Goal: Task Accomplishment & Management: Complete application form

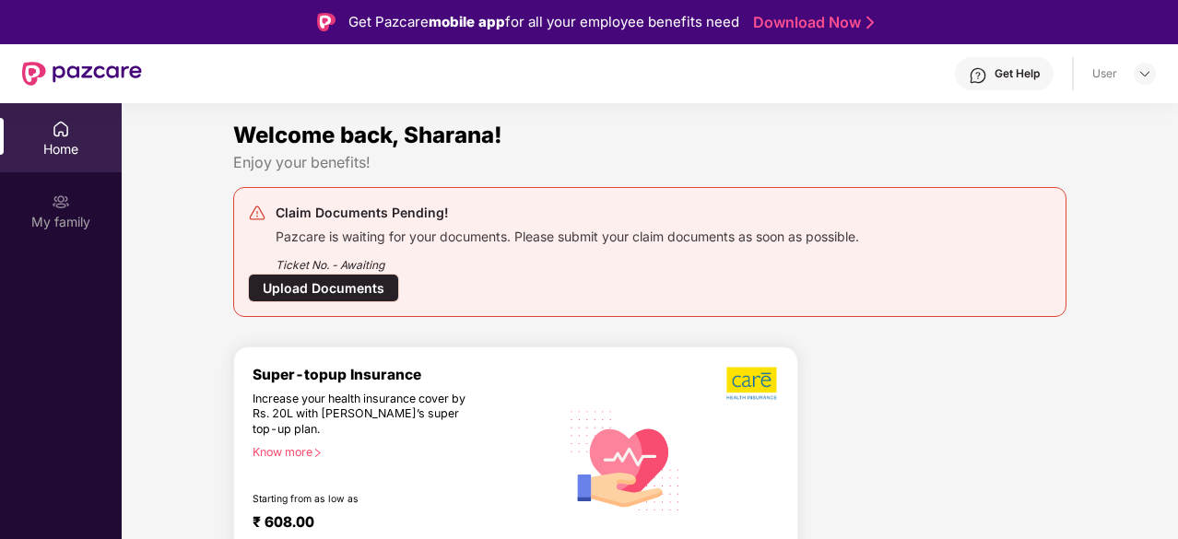
click at [291, 288] on div "Upload Documents" at bounding box center [323, 288] width 151 height 29
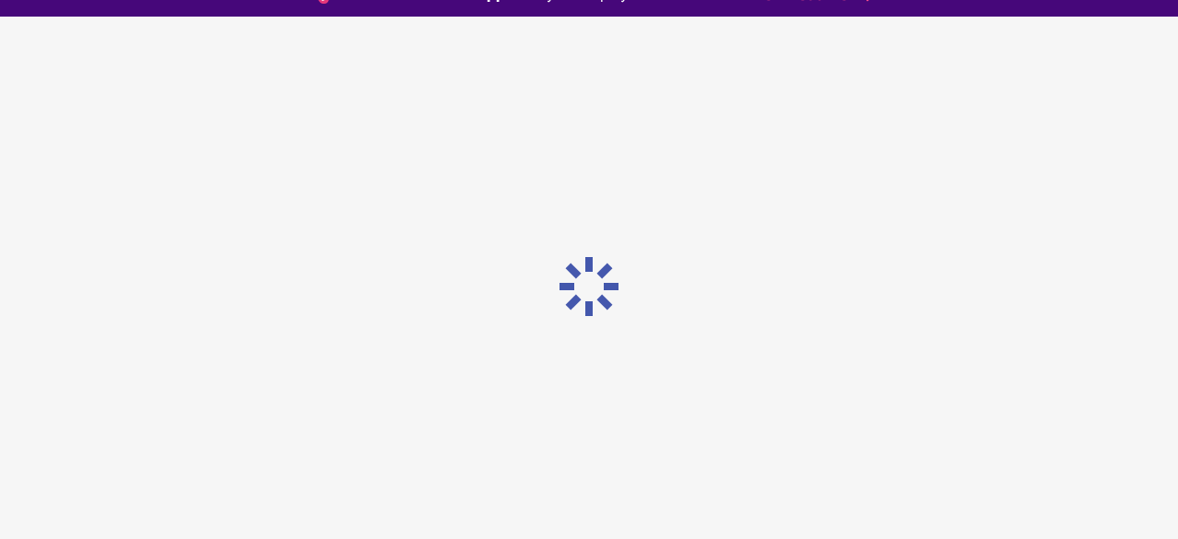
scroll to position [44, 0]
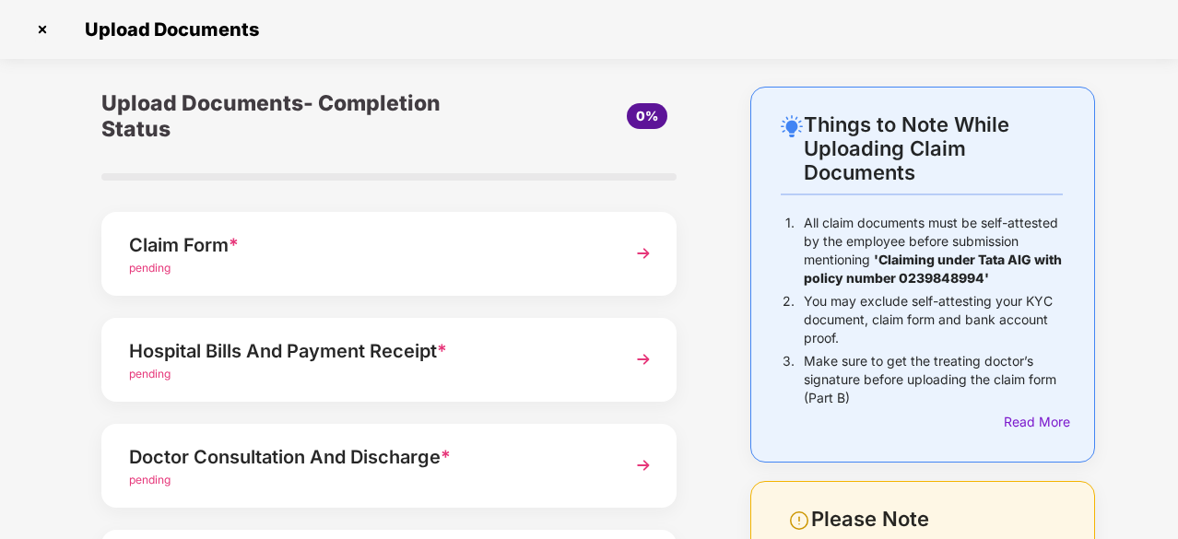
click at [154, 272] on span "pending" at bounding box center [149, 268] width 41 height 14
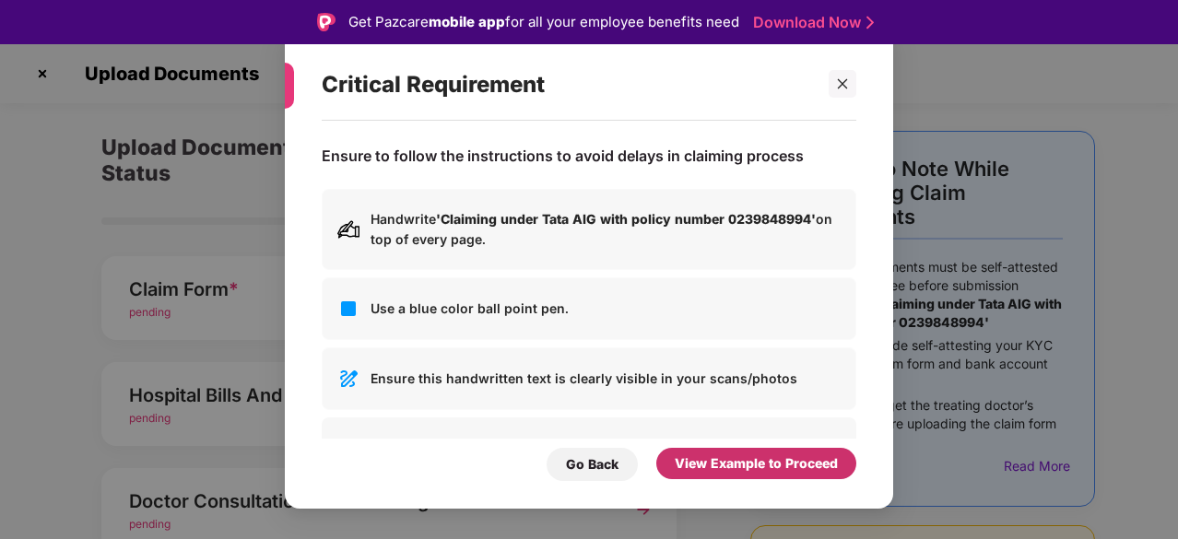
click at [697, 459] on div "View Example to Proceed" at bounding box center [756, 463] width 163 height 20
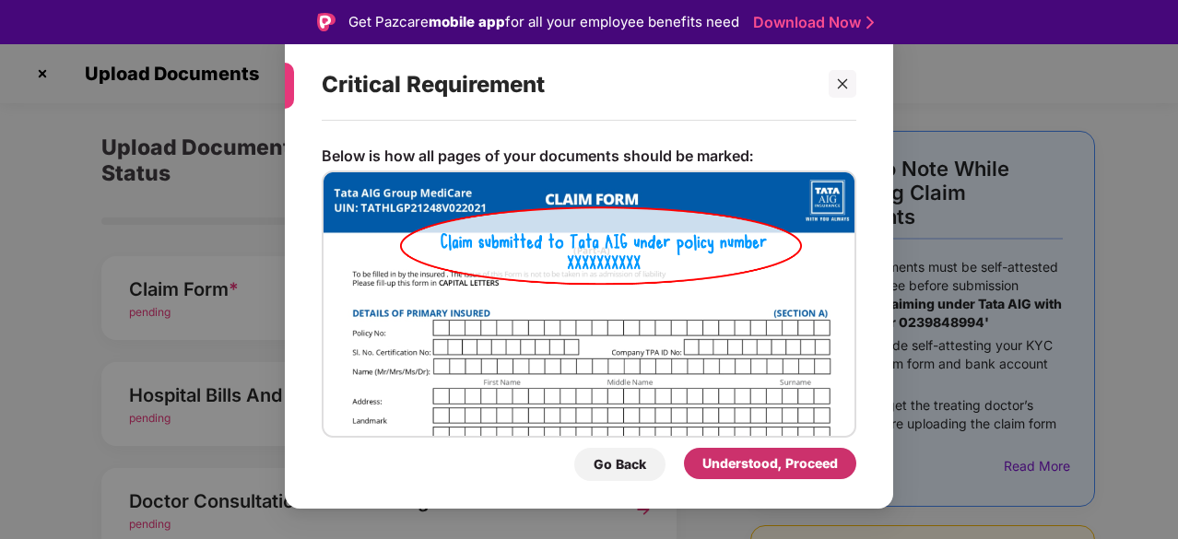
click at [695, 459] on div "Understood, Proceed" at bounding box center [770, 463] width 172 height 31
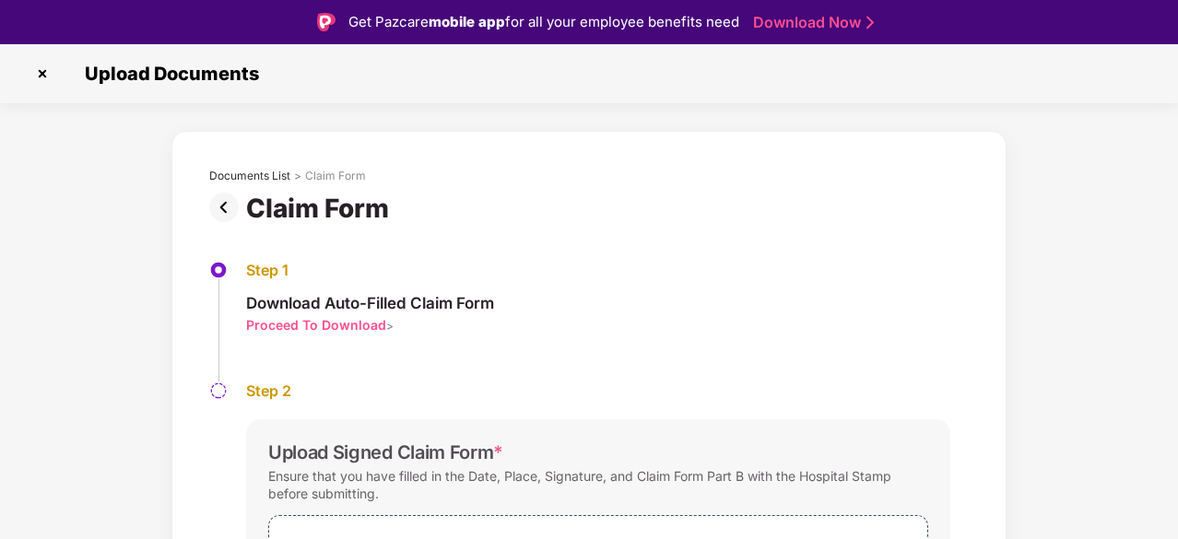
click at [328, 326] on div "Proceed To Download" at bounding box center [316, 325] width 140 height 18
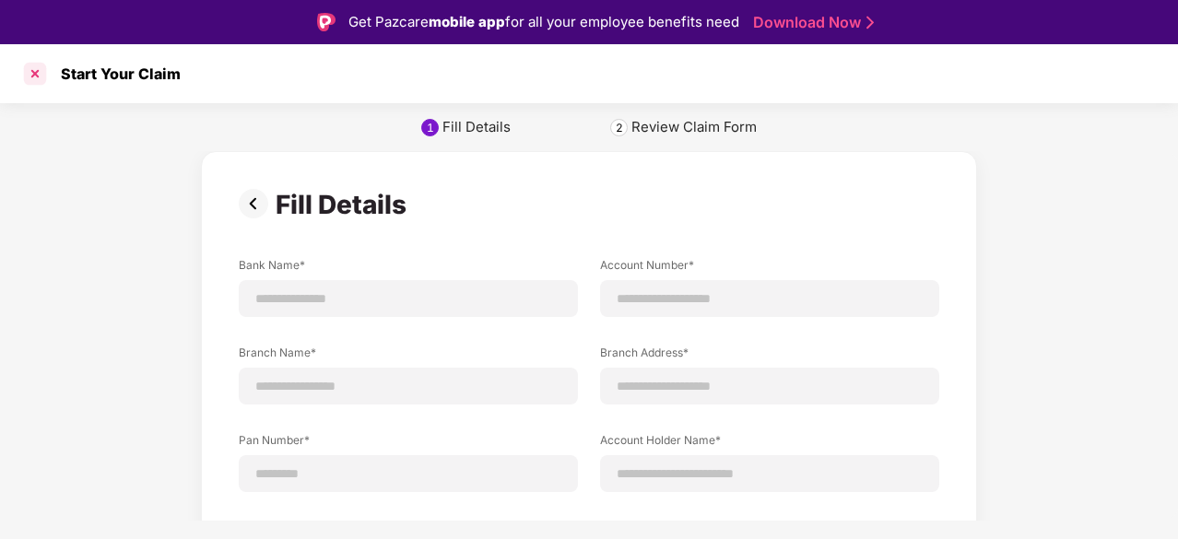
click at [38, 69] on div at bounding box center [34, 73] width 29 height 29
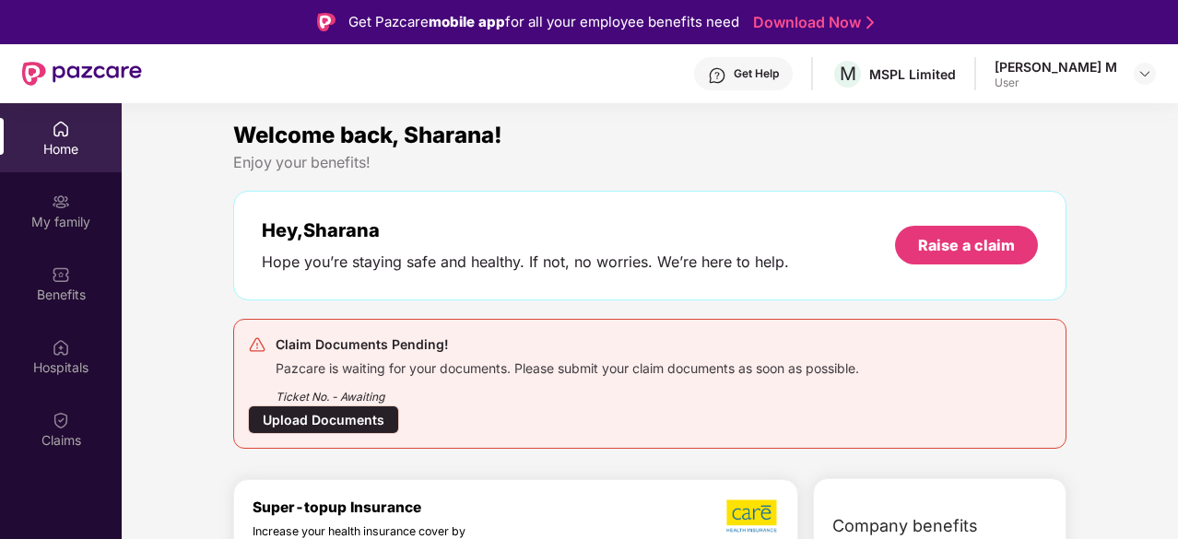
click at [312, 421] on div "Upload Documents" at bounding box center [323, 419] width 151 height 29
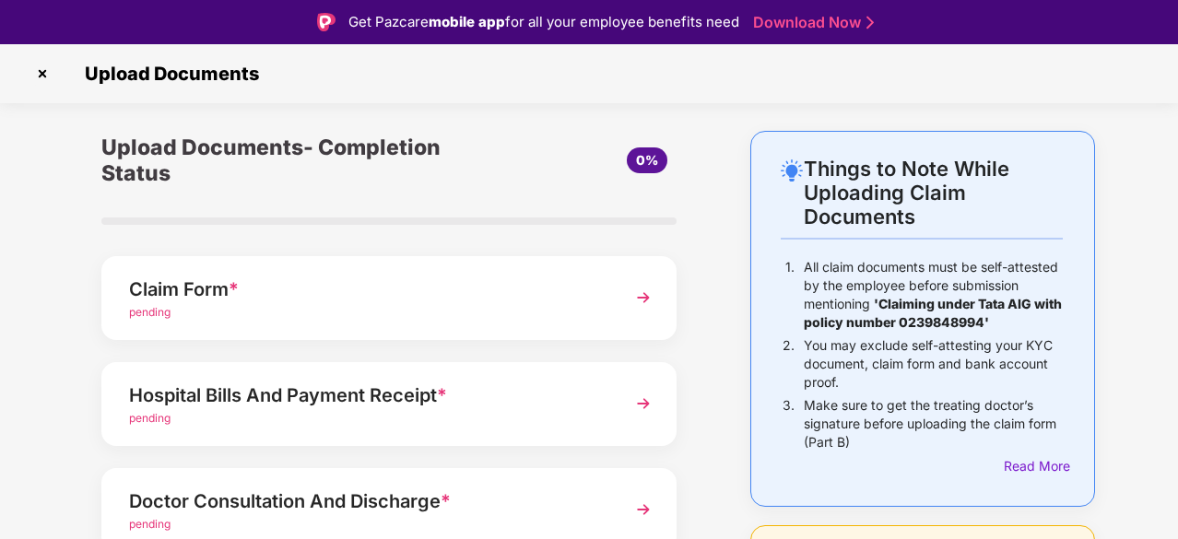
click at [628, 299] on img at bounding box center [643, 297] width 33 height 33
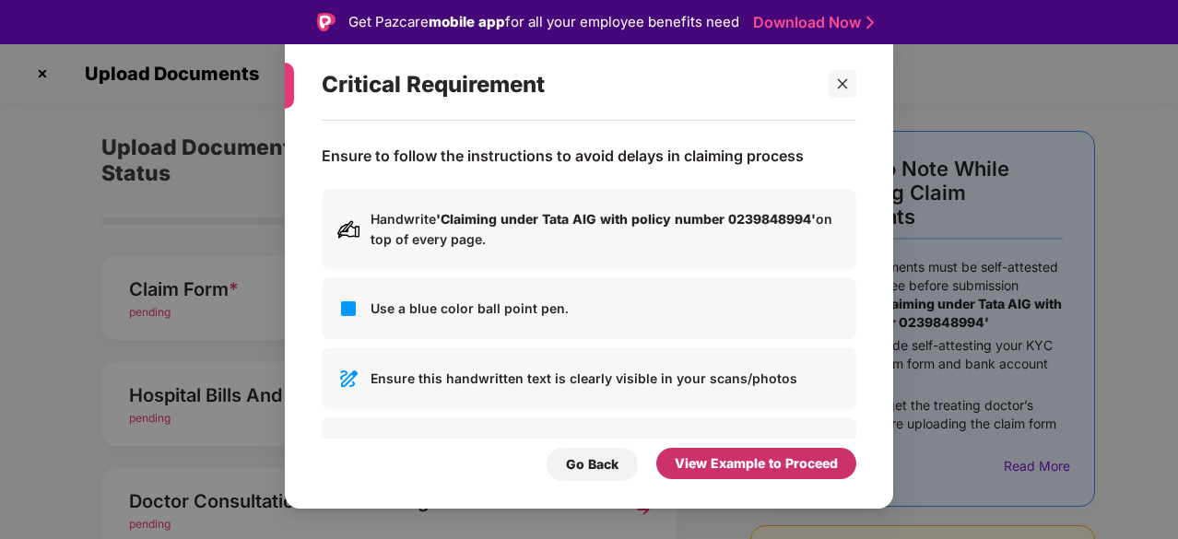
click at [721, 458] on div "View Example to Proceed" at bounding box center [756, 463] width 163 height 20
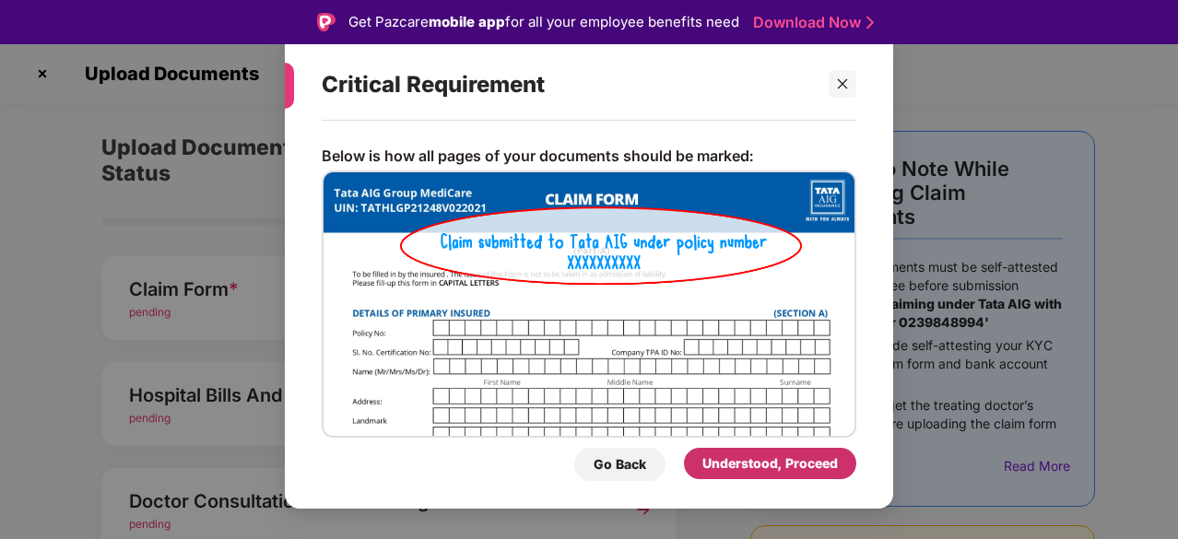
click at [748, 460] on div "Understood, Proceed" at bounding box center [769, 463] width 135 height 20
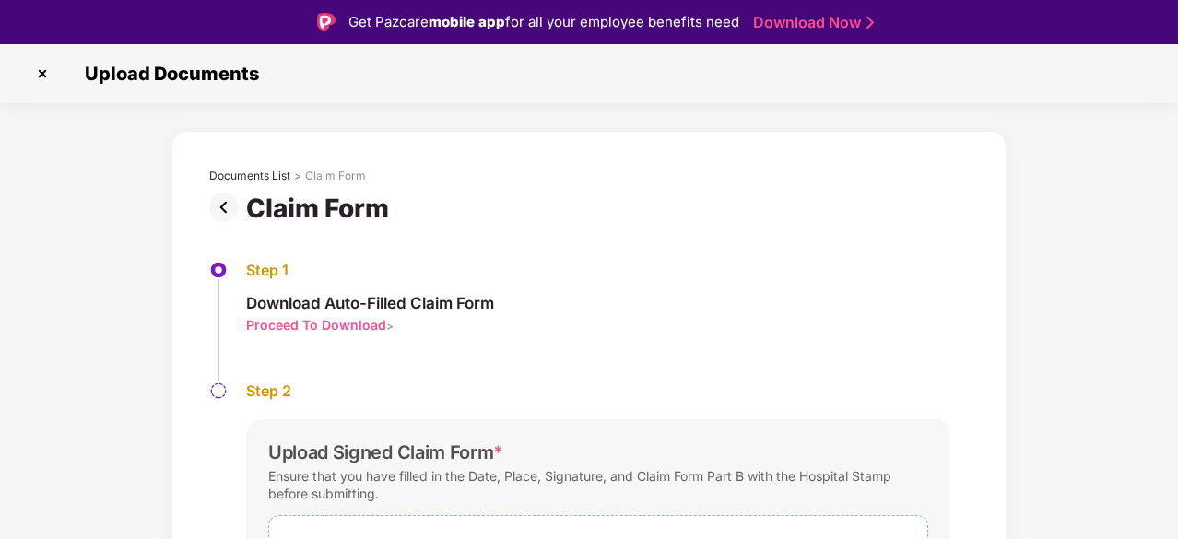
scroll to position [171, 0]
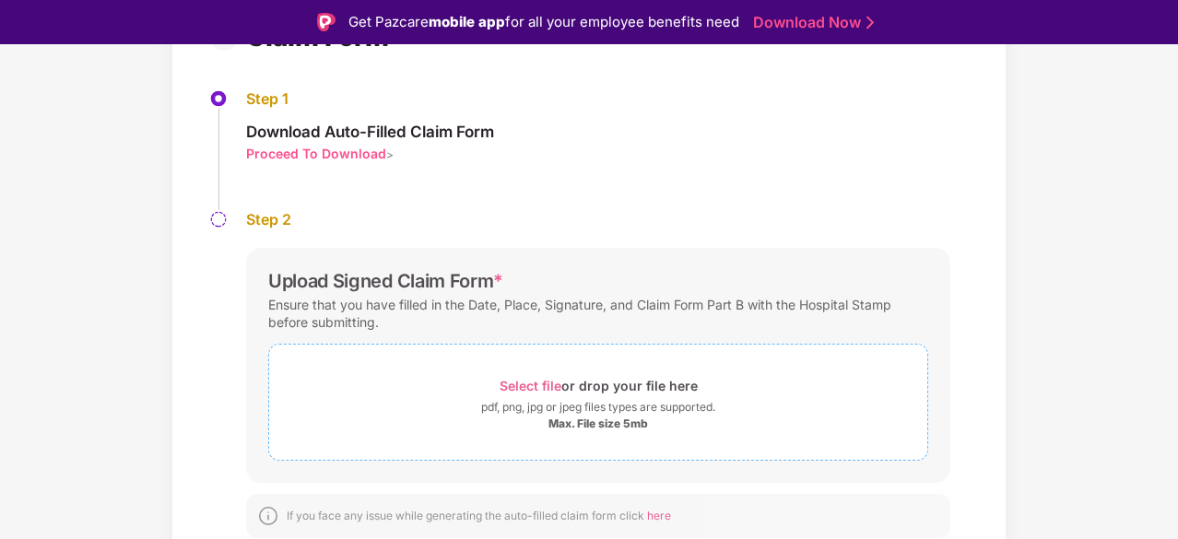
click at [601, 414] on div "pdf, png, jpg or jpeg files types are supported." at bounding box center [598, 407] width 234 height 18
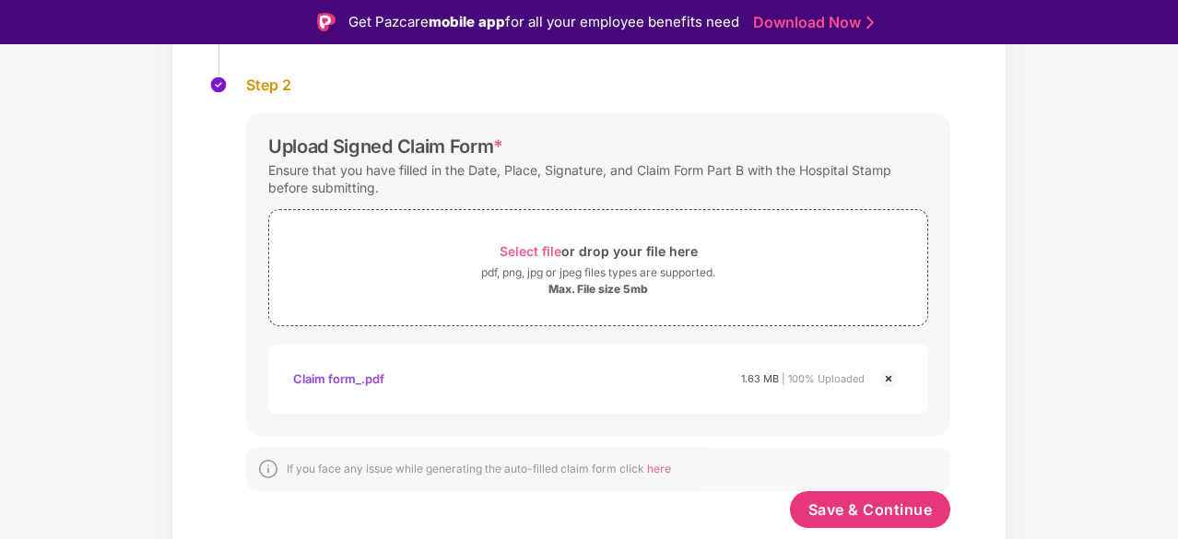
scroll to position [305, 0]
click at [851, 507] on span "Save & Continue" at bounding box center [870, 510] width 124 height 20
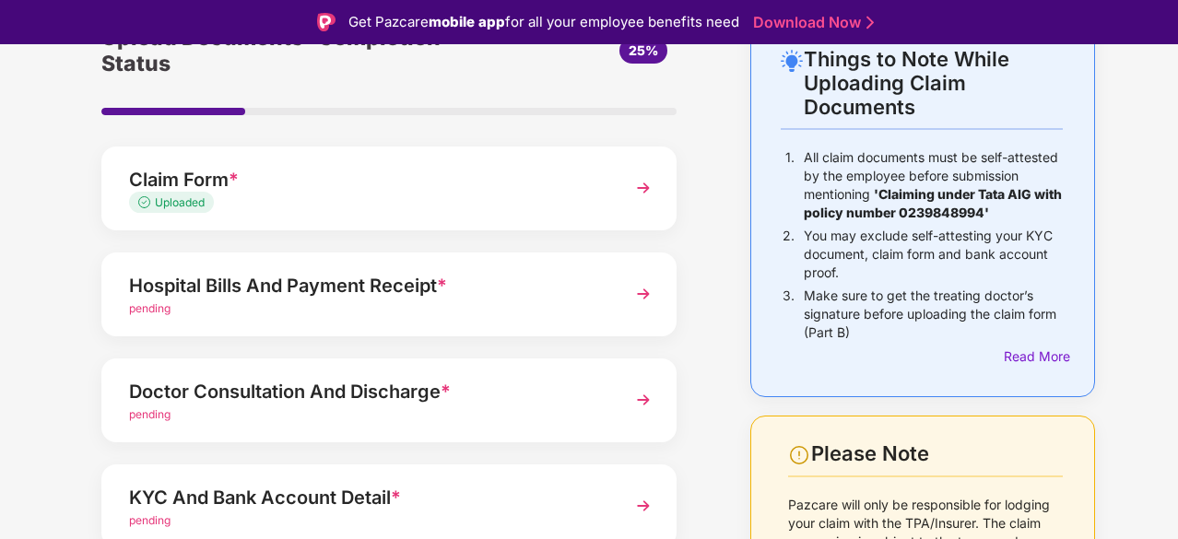
scroll to position [92, 0]
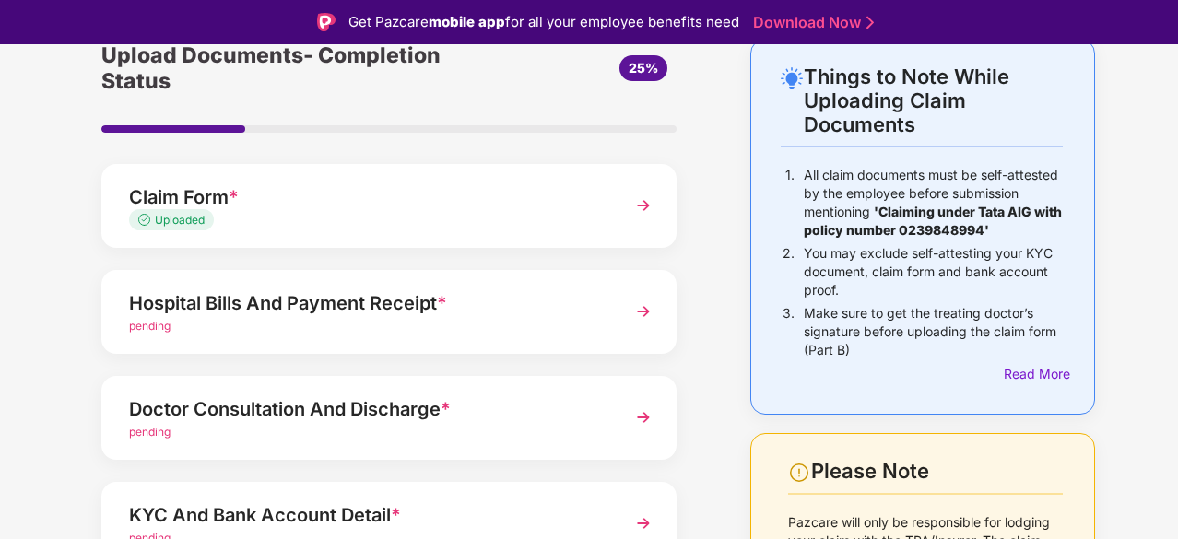
click at [648, 316] on img at bounding box center [643, 311] width 33 height 33
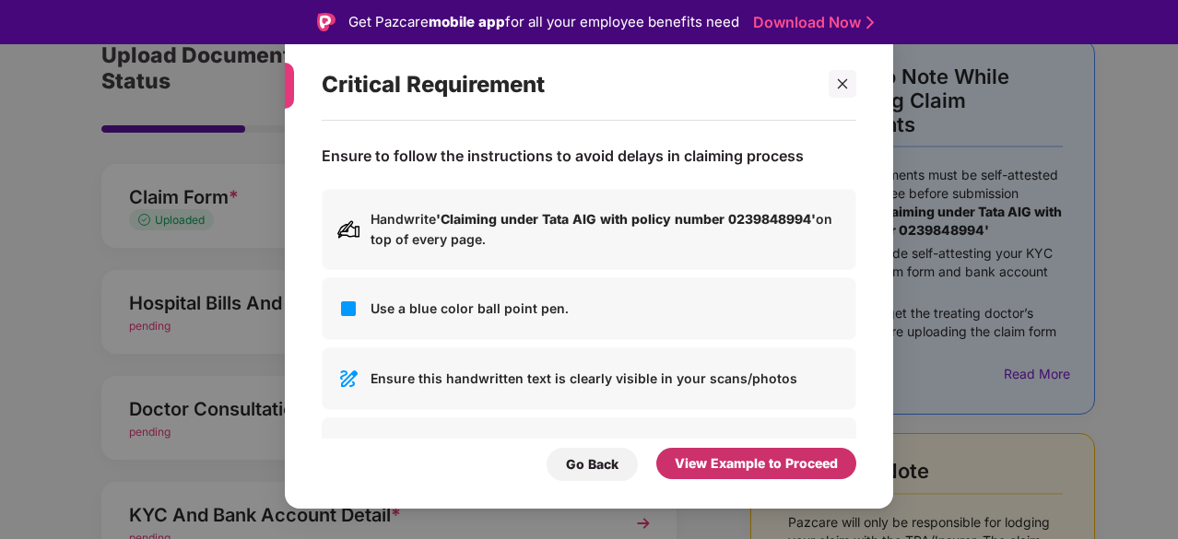
click at [748, 464] on div "View Example to Proceed" at bounding box center [756, 463] width 163 height 20
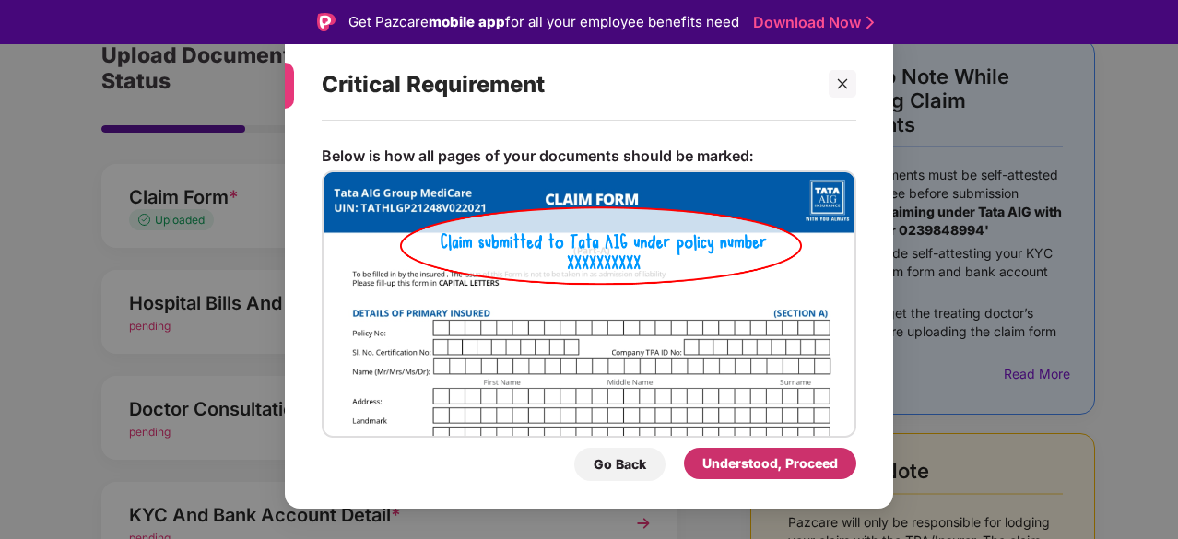
click at [748, 464] on div "Understood, Proceed" at bounding box center [769, 463] width 135 height 20
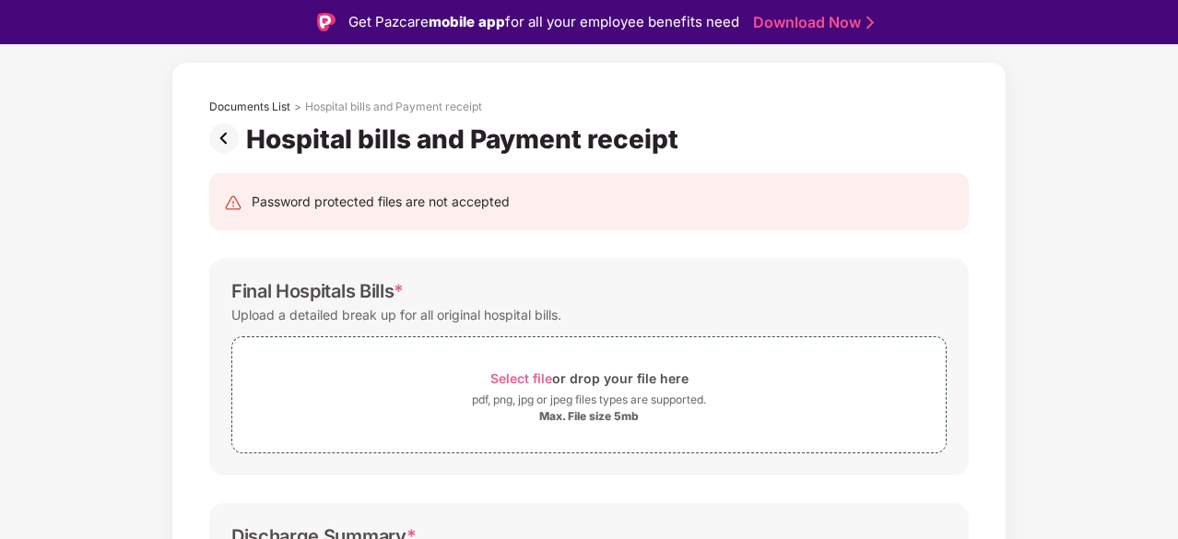
scroll to position [98, 0]
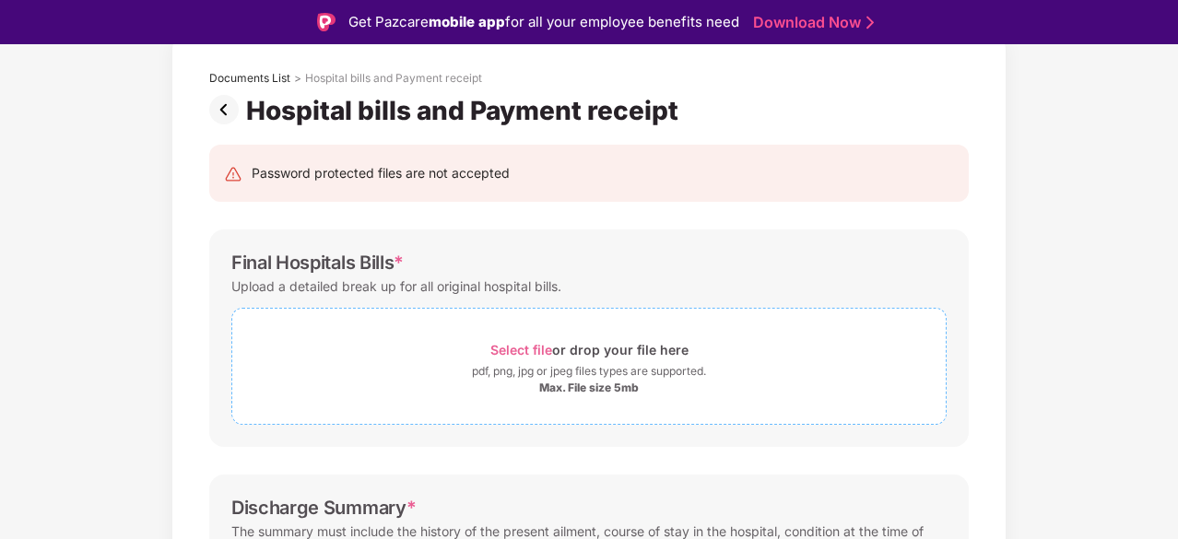
click at [568, 392] on div "Max. File size 5mb" at bounding box center [589, 388] width 100 height 15
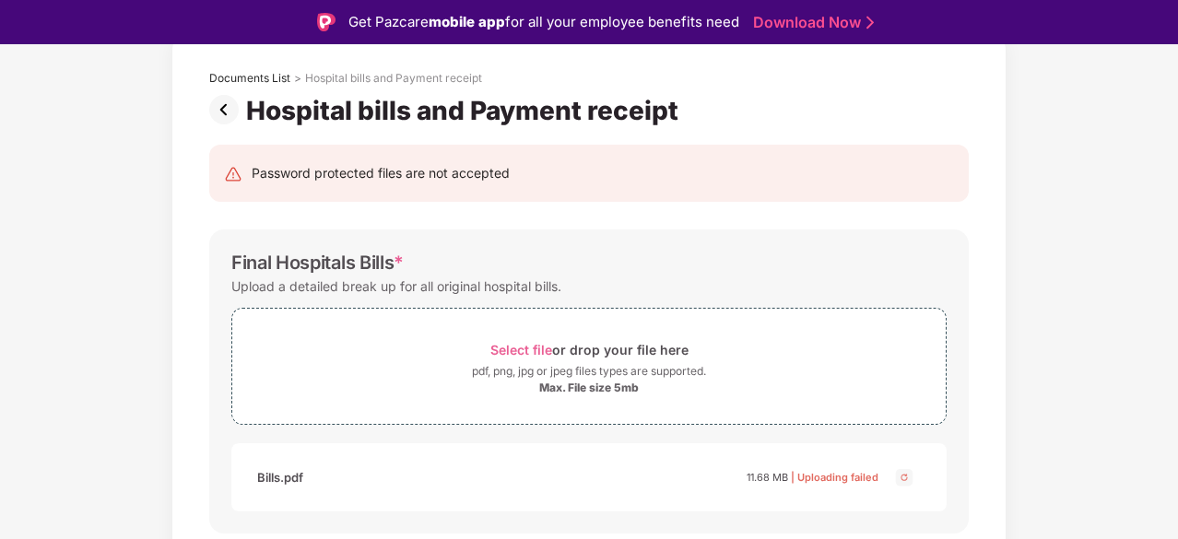
click at [901, 478] on img at bounding box center [904, 477] width 22 height 22
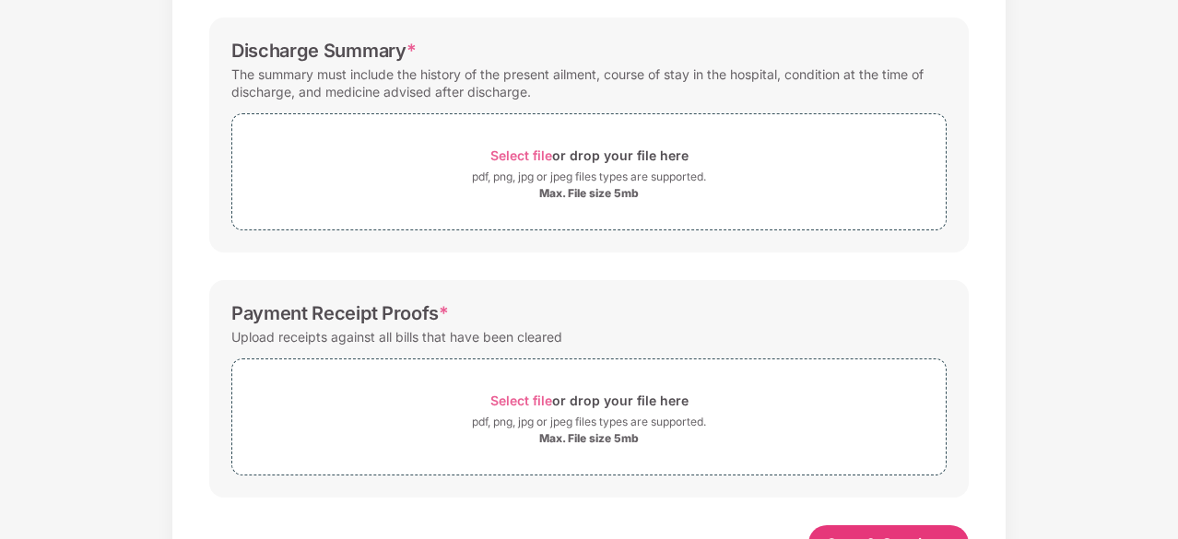
scroll to position [665, 0]
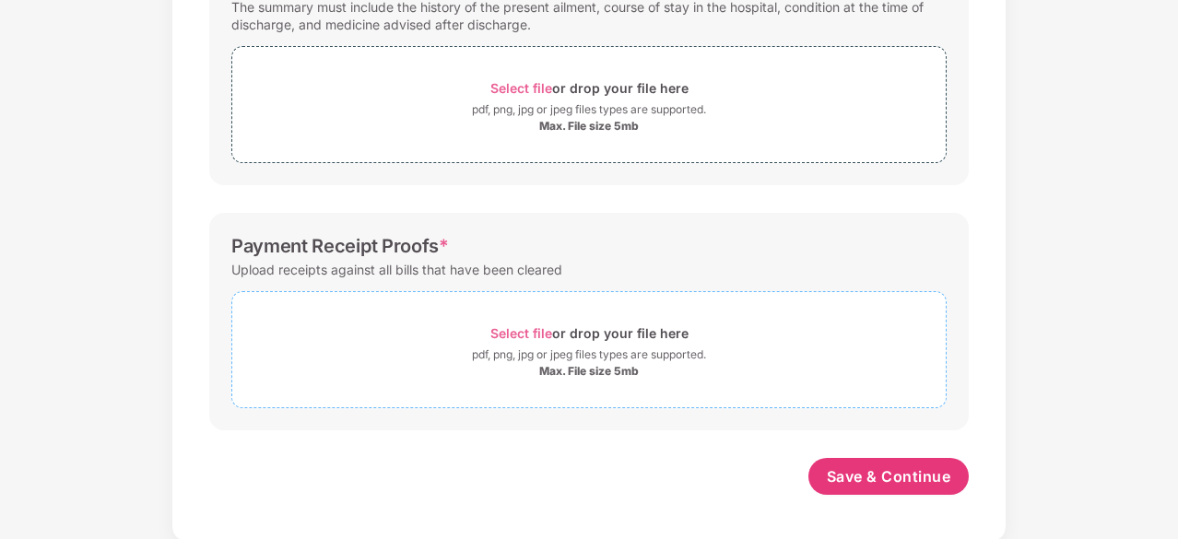
click at [544, 332] on span "Select file" at bounding box center [521, 333] width 62 height 16
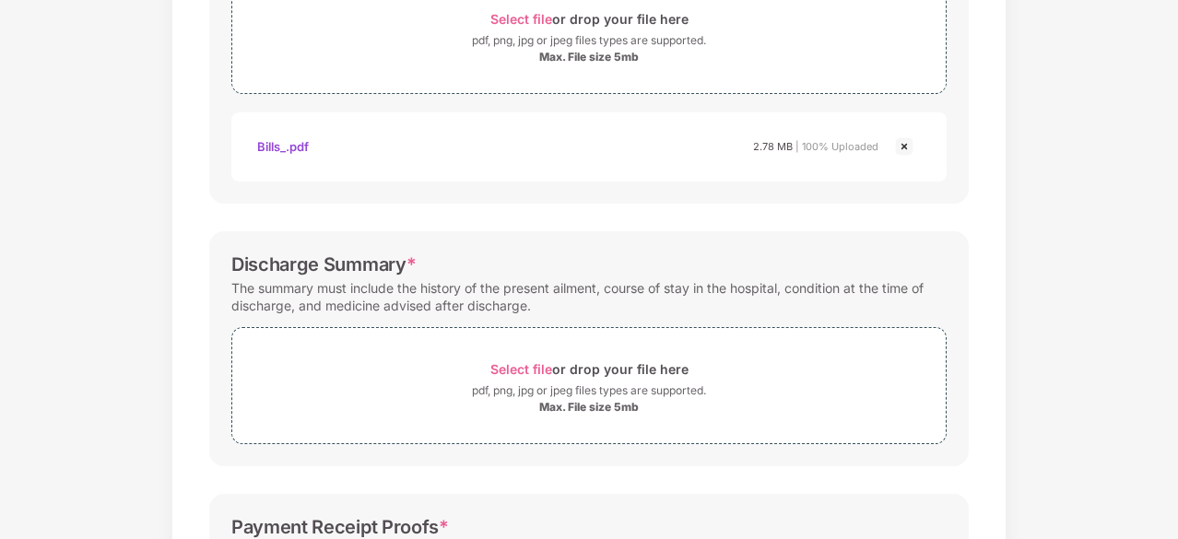
scroll to position [661, 0]
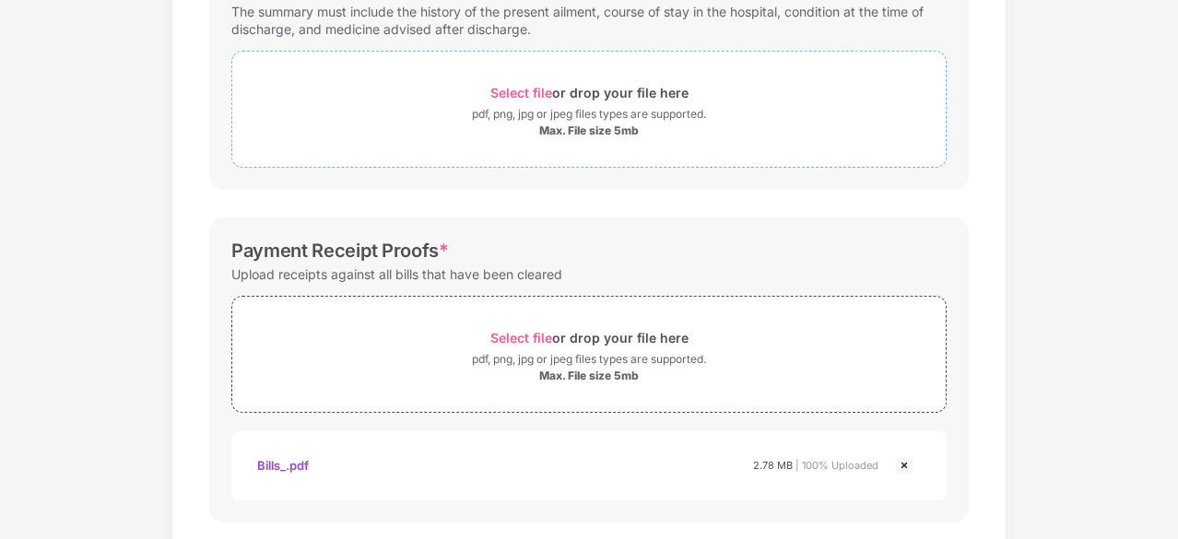
click at [526, 94] on span "Select file" at bounding box center [521, 93] width 62 height 16
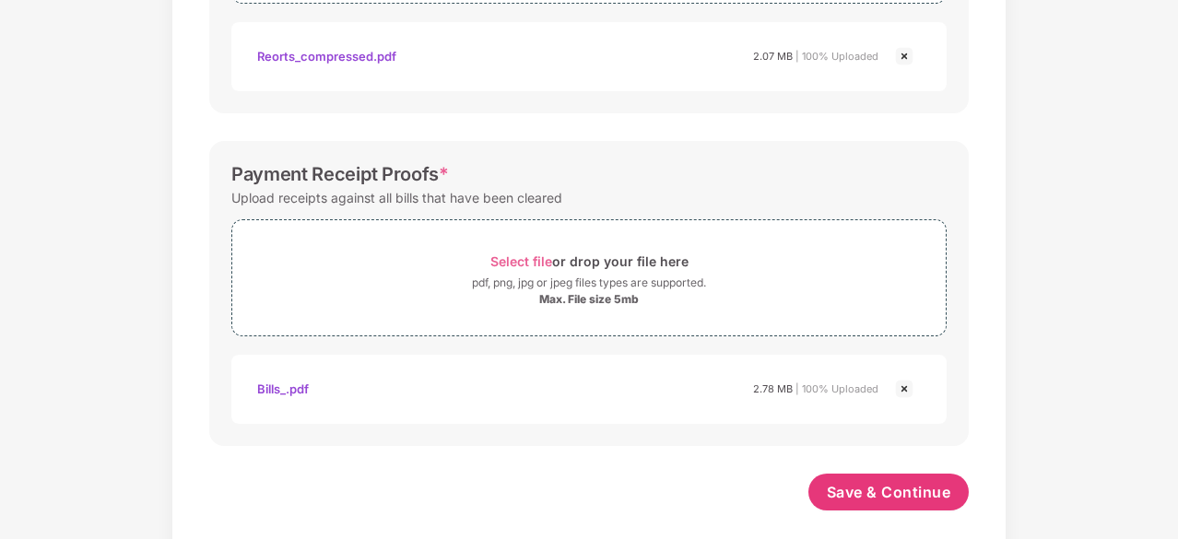
scroll to position [840, 0]
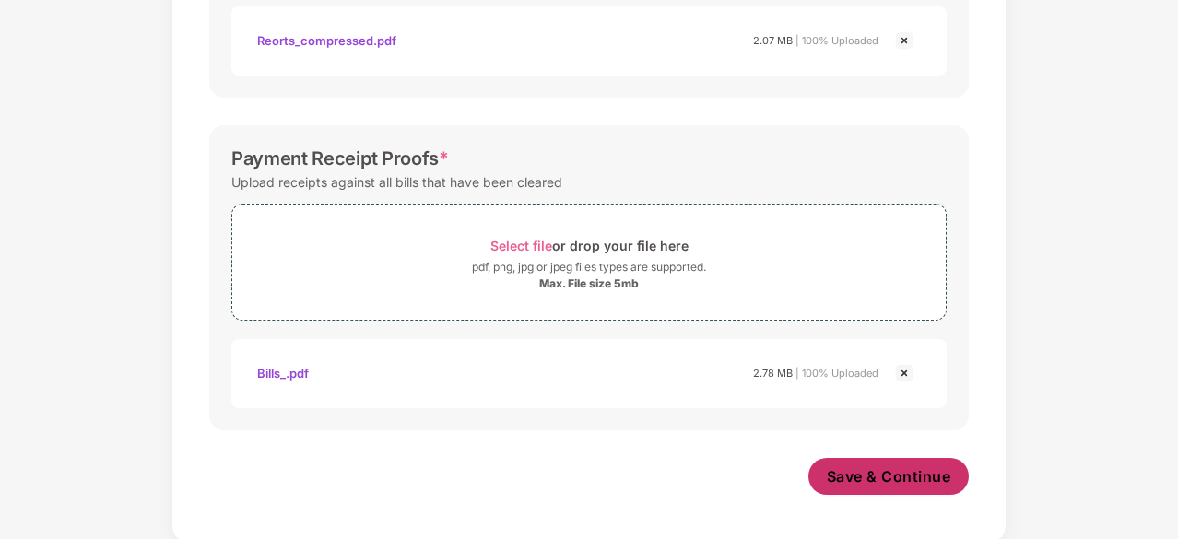
click at [896, 475] on span "Save & Continue" at bounding box center [889, 476] width 124 height 20
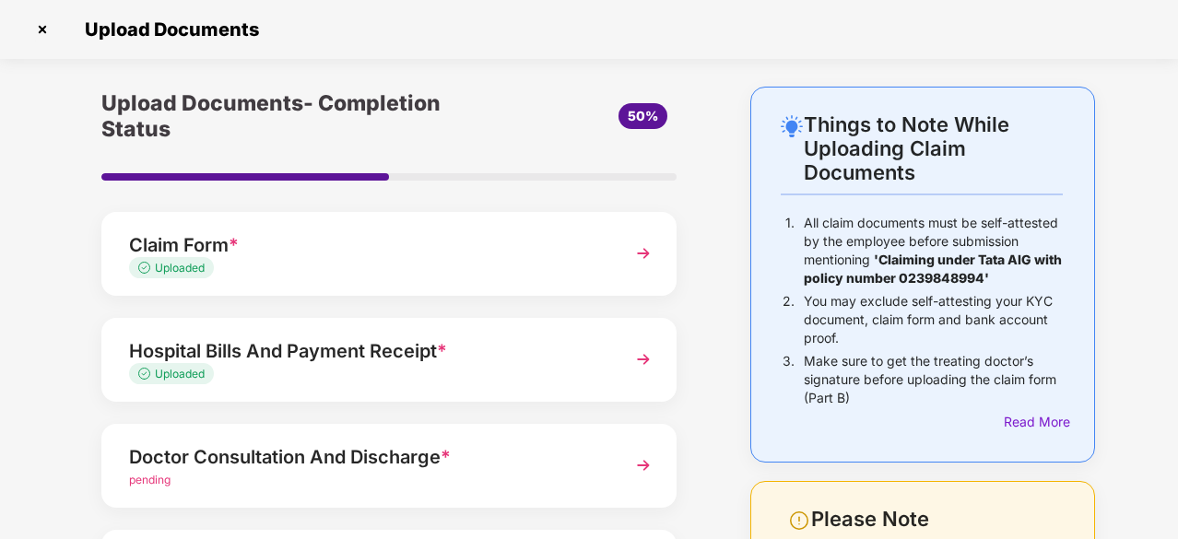
scroll to position [184, 0]
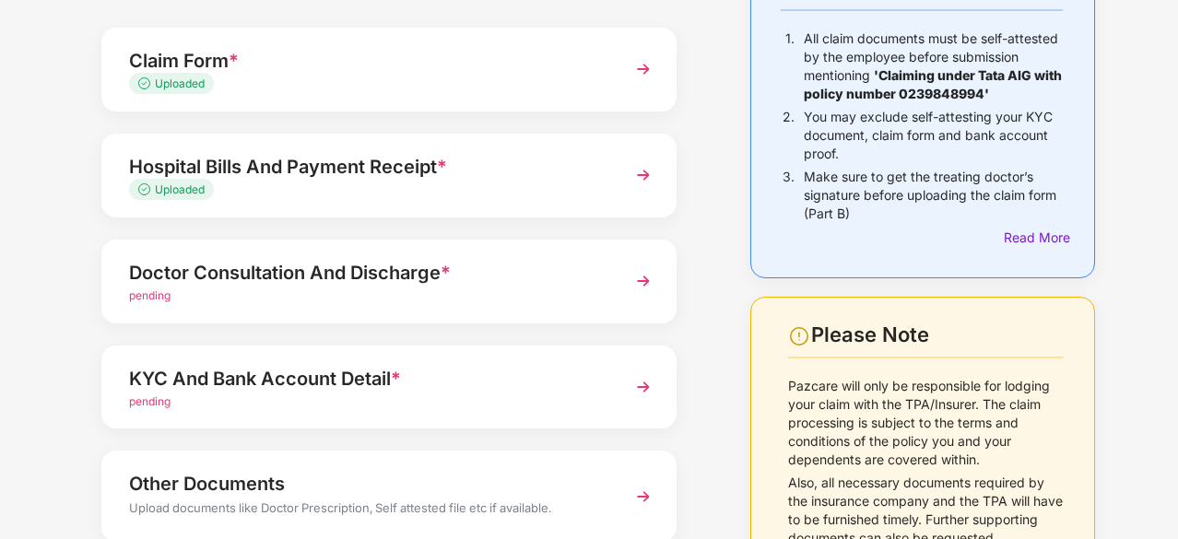
click at [395, 274] on div "Doctor Consultation And Discharge *" at bounding box center [367, 272] width 476 height 29
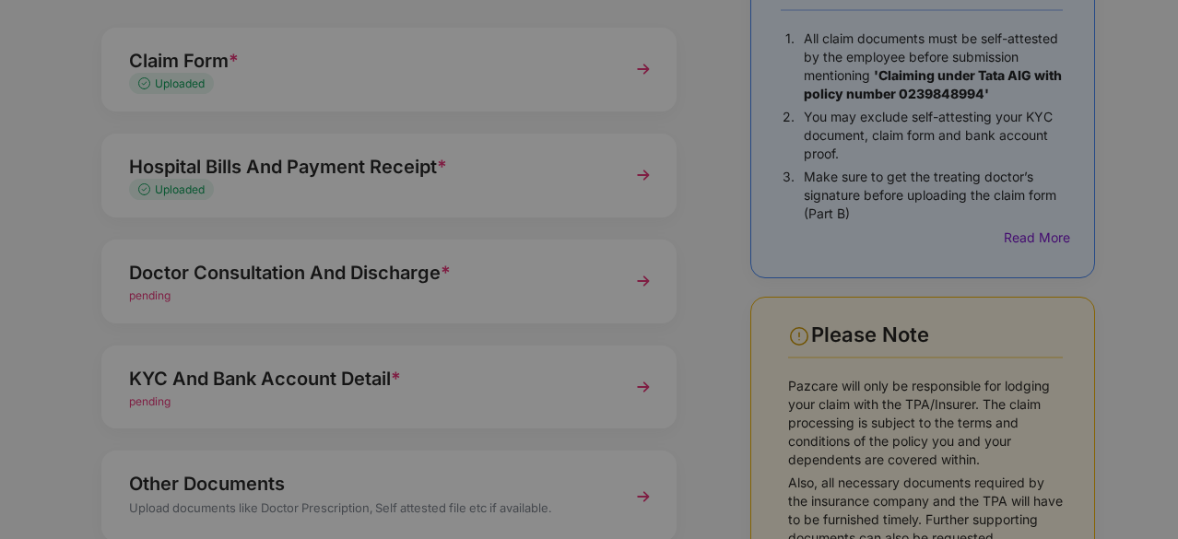
scroll to position [0, 0]
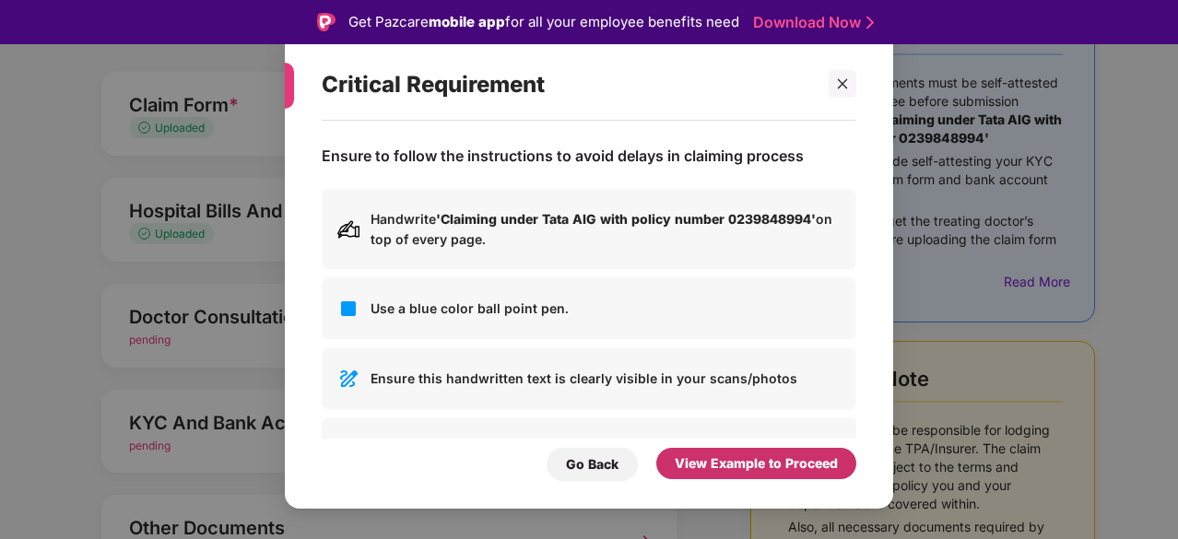
click at [746, 464] on div "View Example to Proceed" at bounding box center [756, 463] width 163 height 20
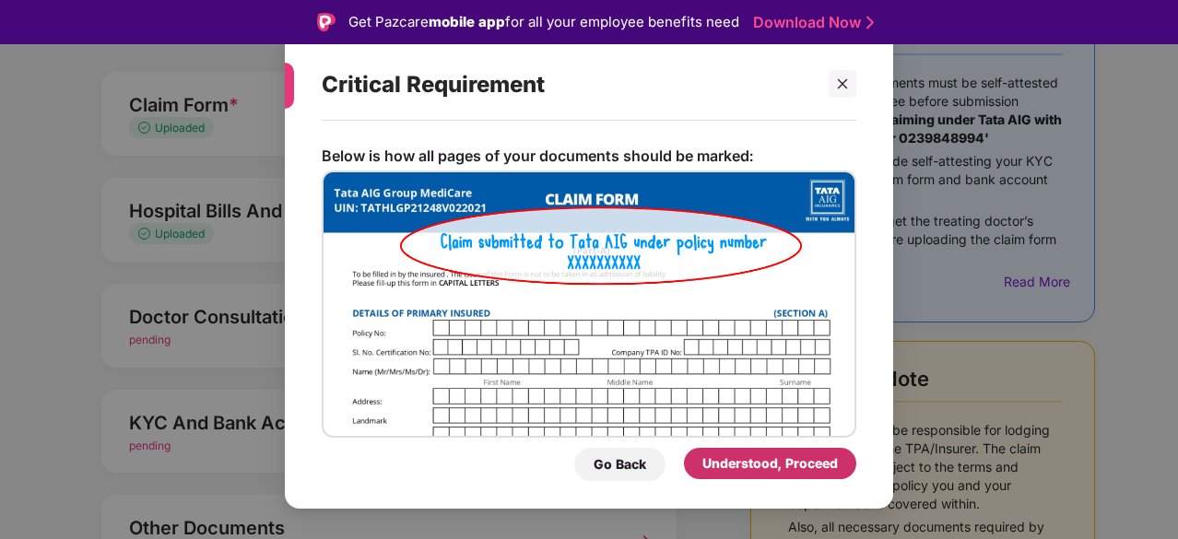
click at [794, 467] on div "Understood, Proceed" at bounding box center [769, 463] width 135 height 20
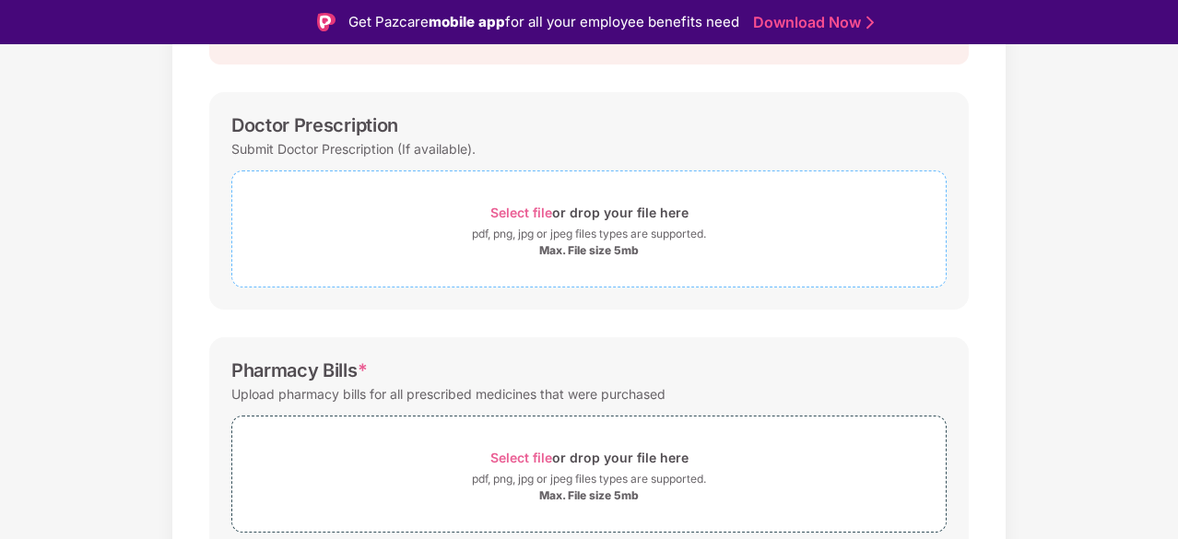
scroll to position [117, 0]
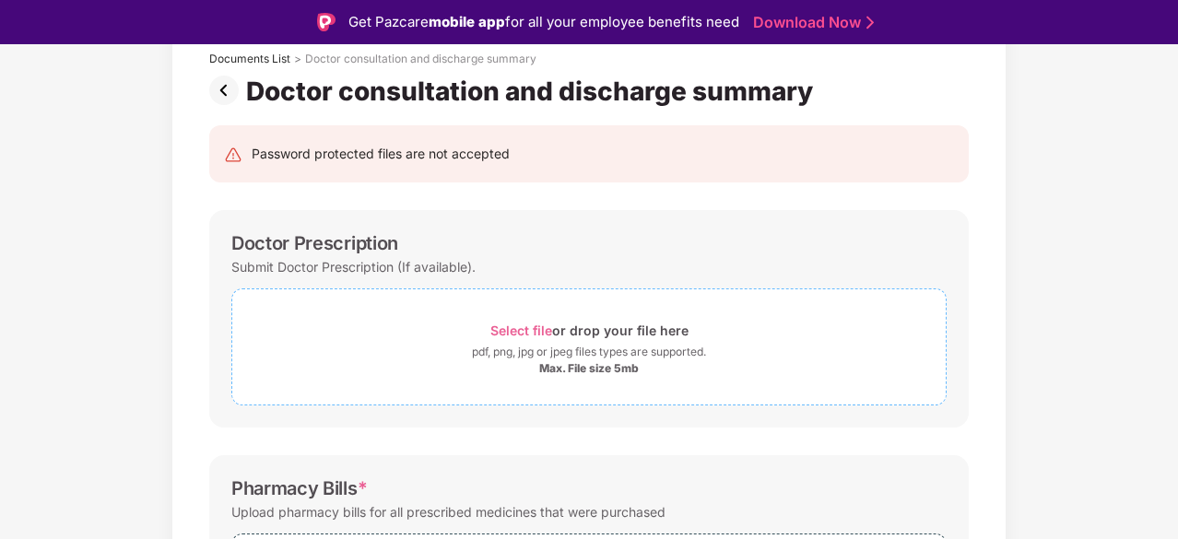
click at [522, 331] on span "Select file" at bounding box center [521, 331] width 62 height 16
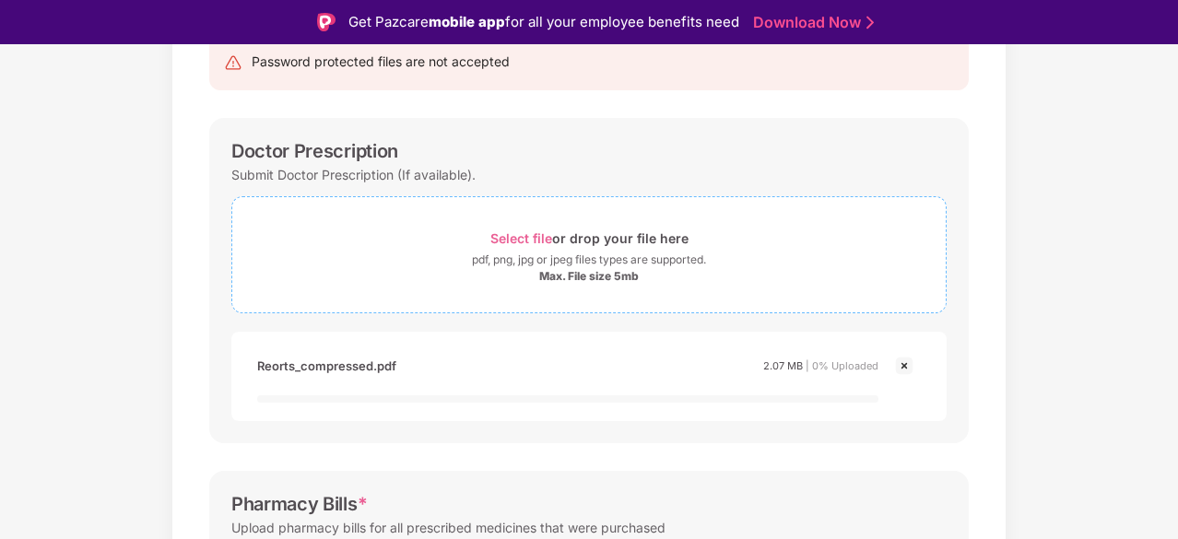
scroll to position [486, 0]
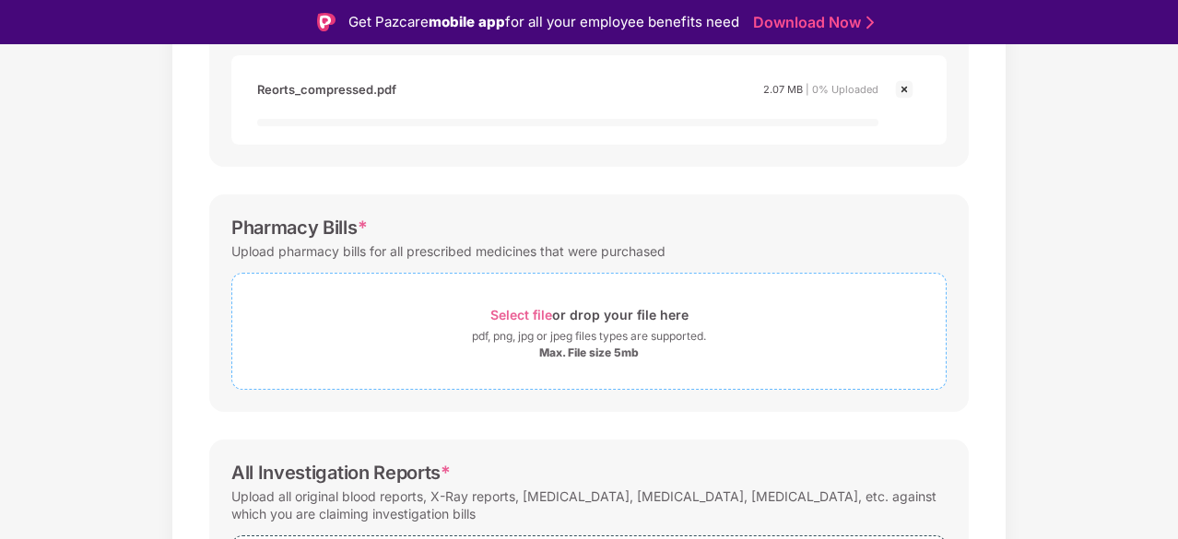
click at [518, 314] on span "Select file" at bounding box center [521, 315] width 62 height 16
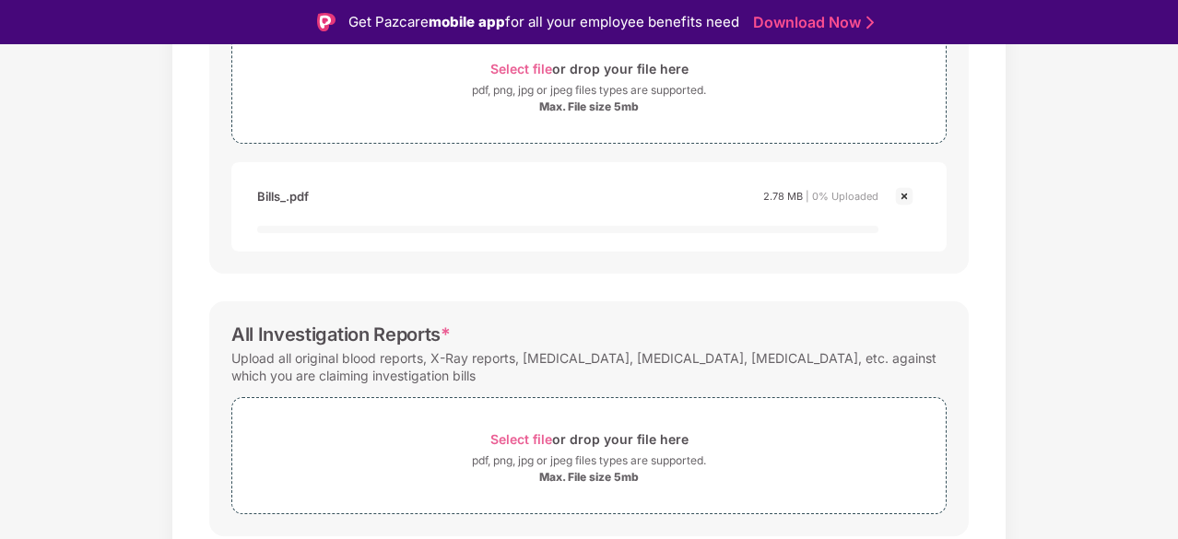
scroll to position [793, 0]
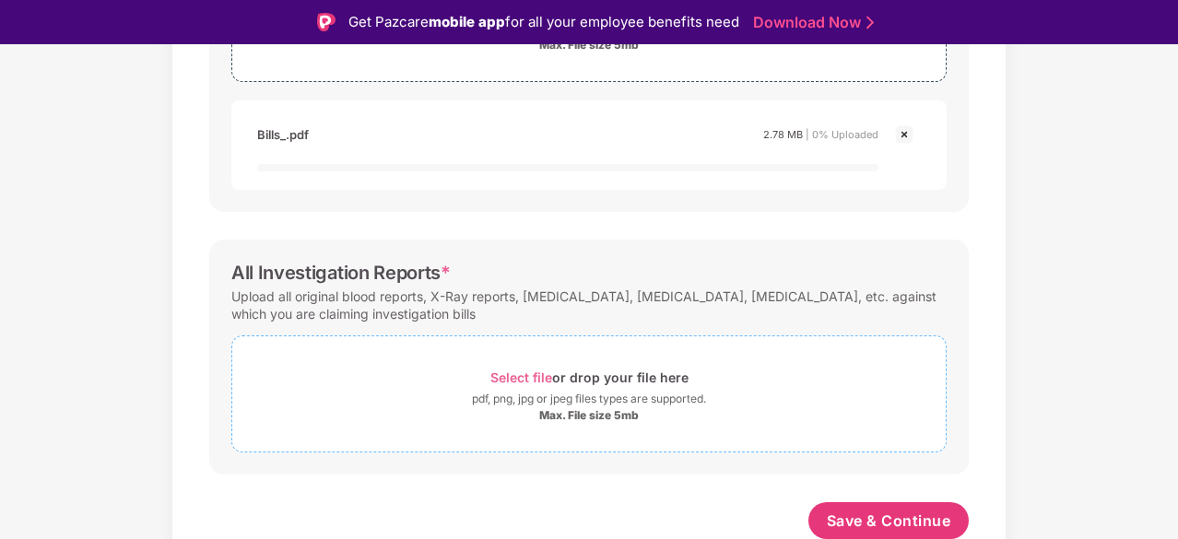
click at [529, 376] on span "Select file" at bounding box center [521, 378] width 62 height 16
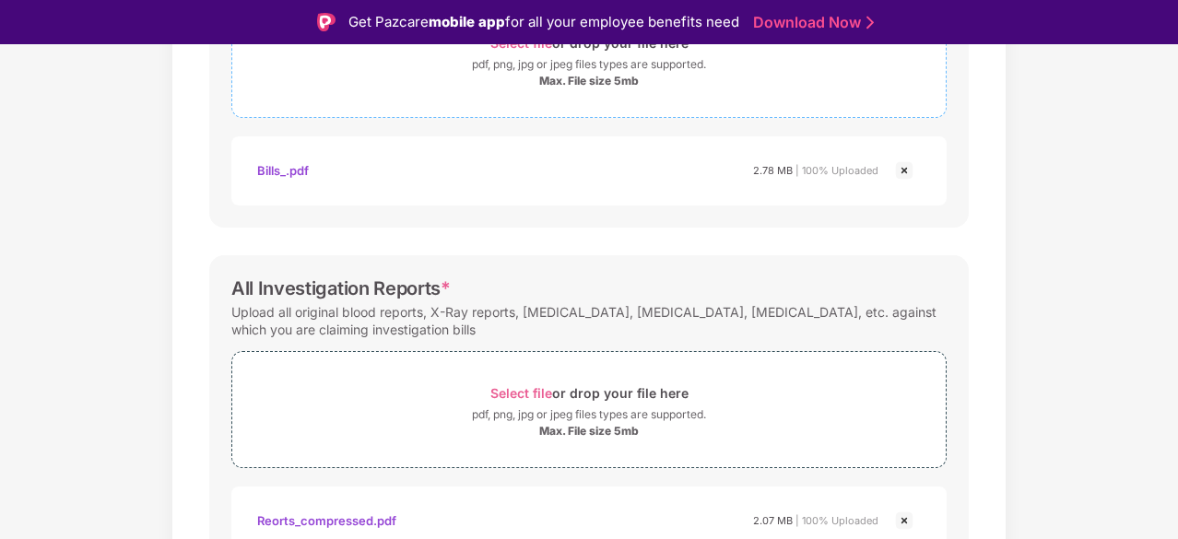
scroll to position [840, 0]
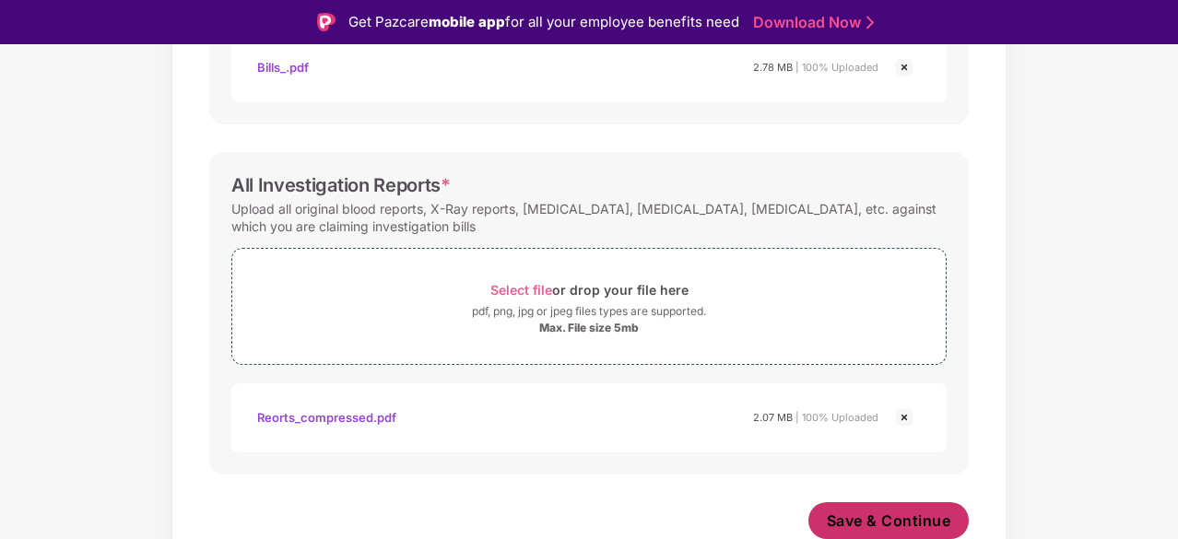
click at [866, 507] on span "Save & Continue" at bounding box center [889, 521] width 124 height 20
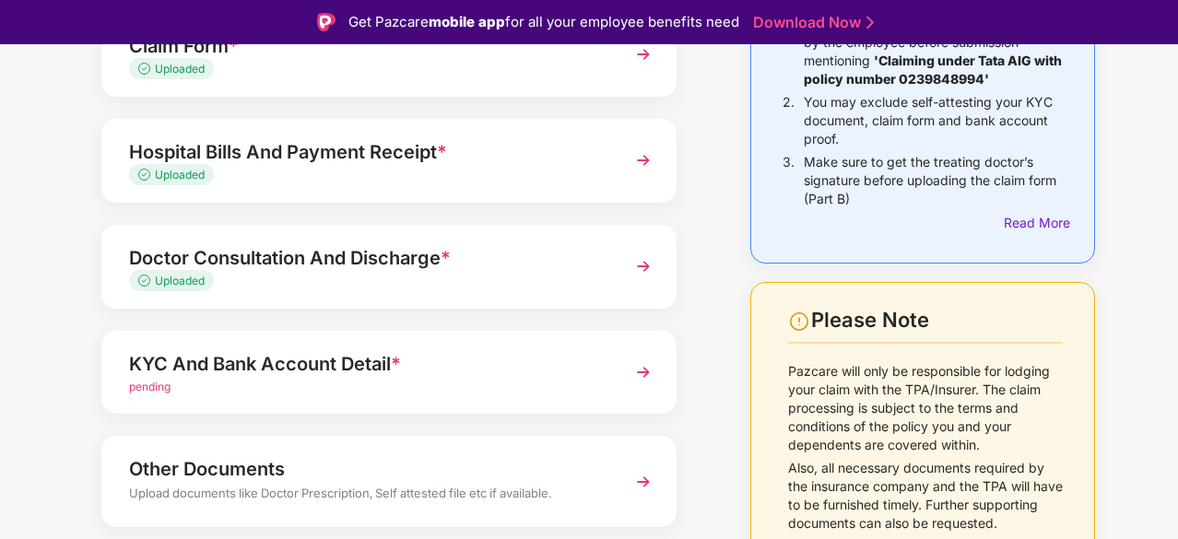
scroll to position [300, 0]
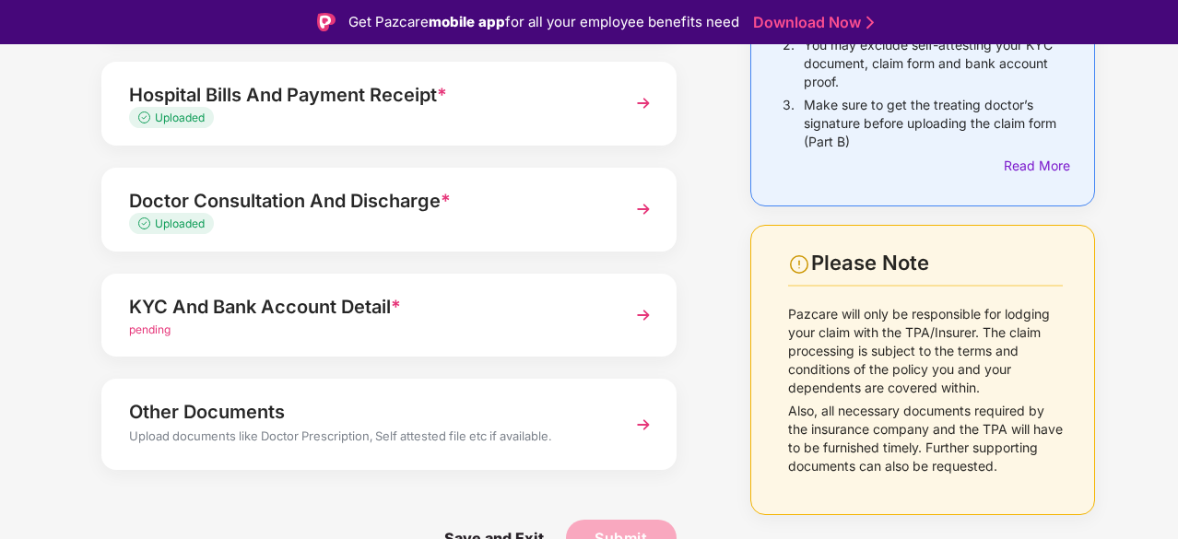
click at [339, 327] on div "pending" at bounding box center [367, 331] width 476 height 18
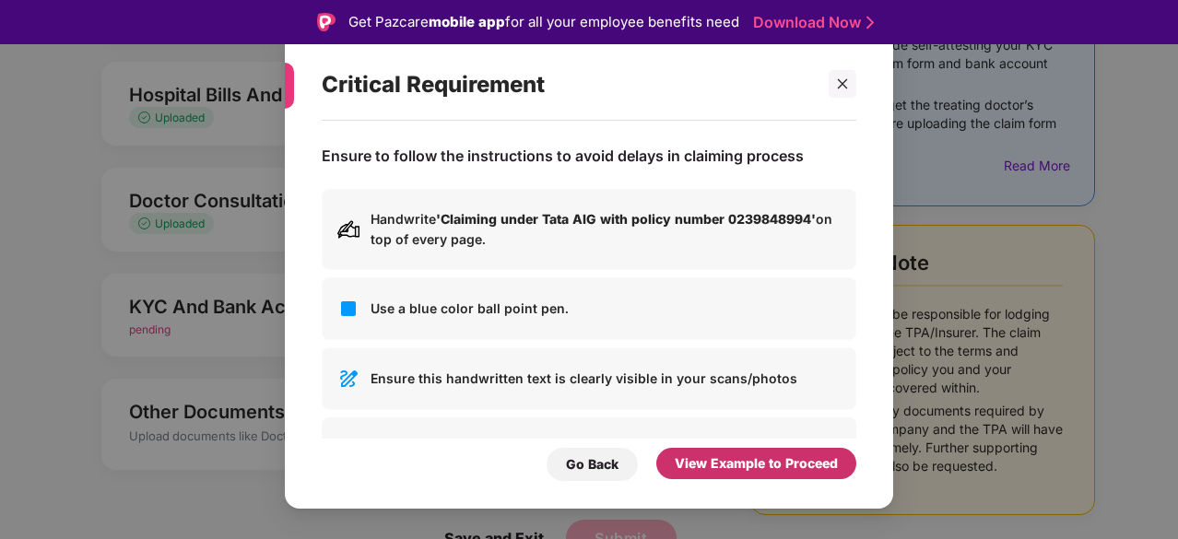
click at [723, 456] on div "View Example to Proceed" at bounding box center [756, 463] width 163 height 20
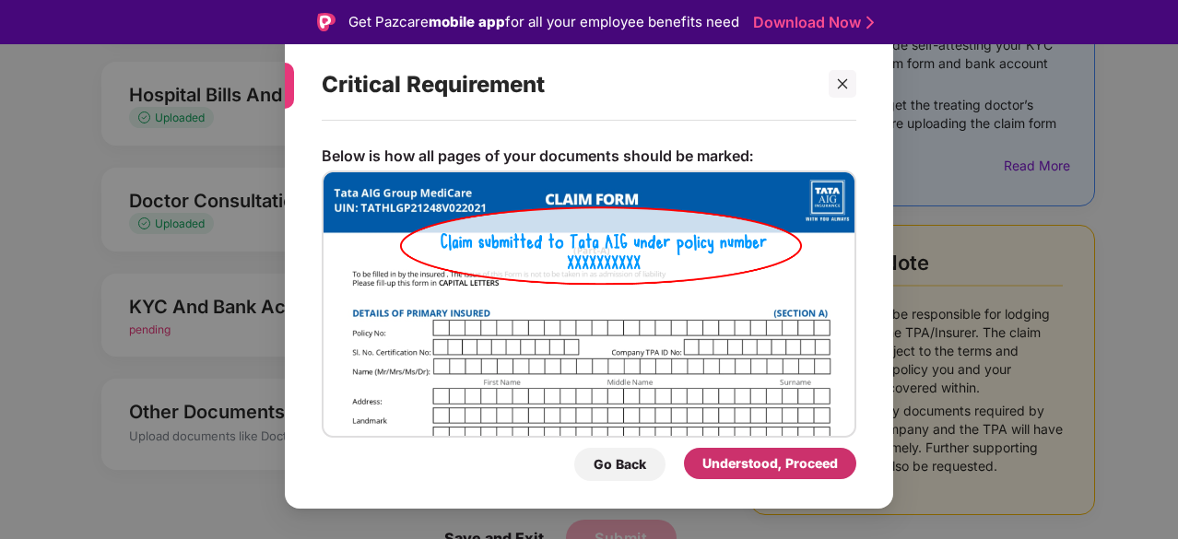
click at [723, 456] on div "Understood, Proceed" at bounding box center [769, 463] width 135 height 20
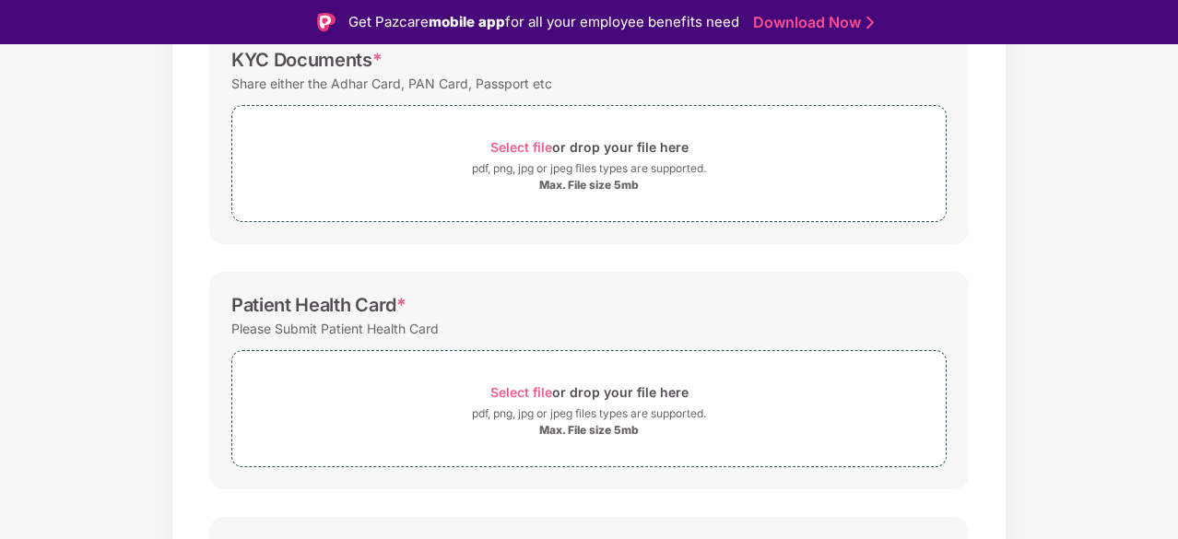
scroll to position [214, 0]
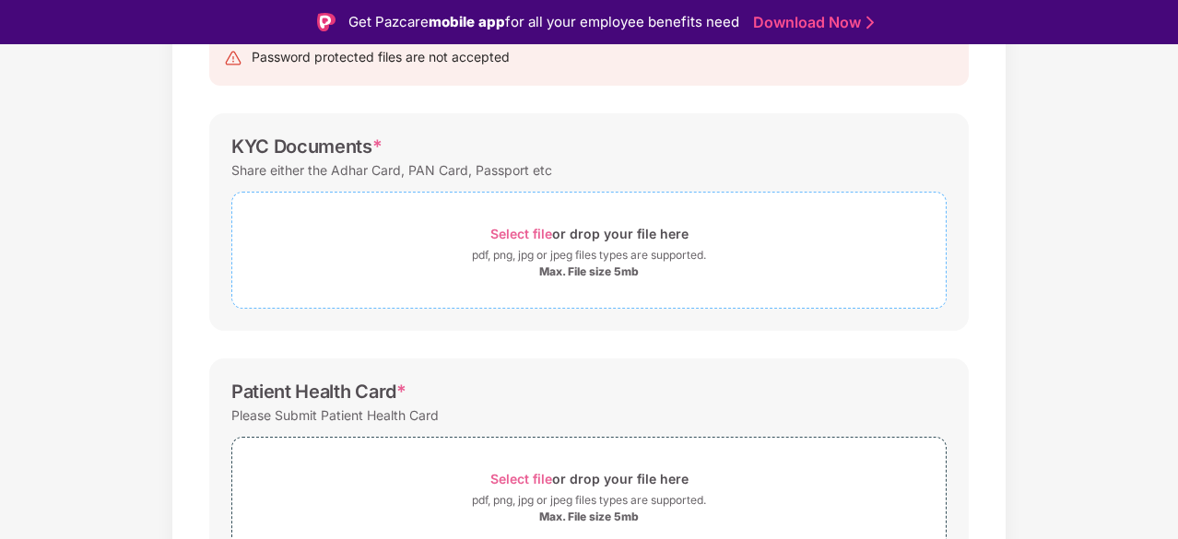
click at [508, 239] on span "Select file" at bounding box center [521, 234] width 62 height 16
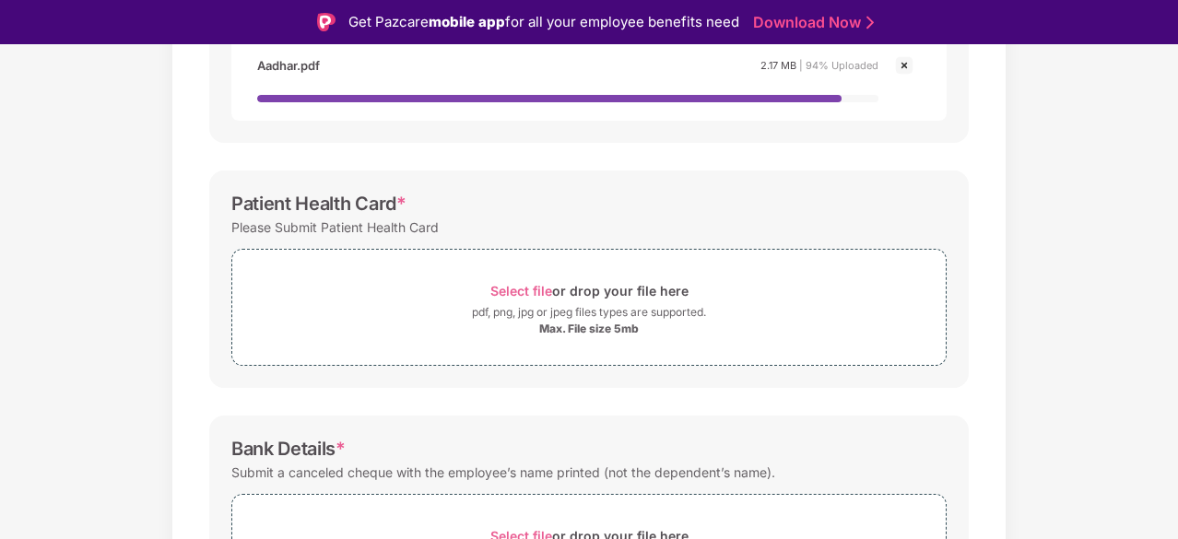
scroll to position [582, 0]
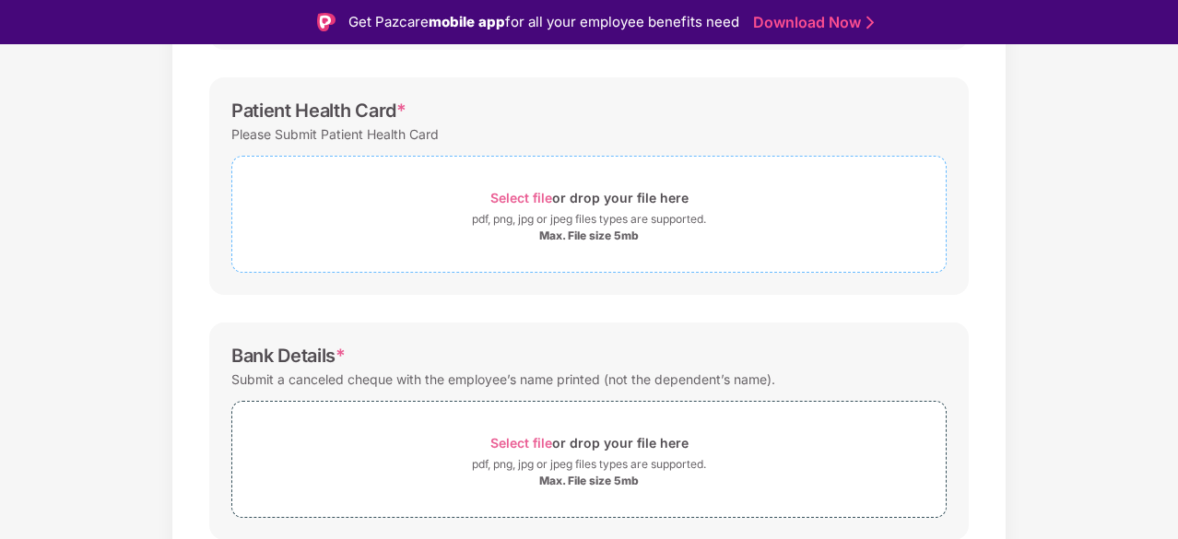
click at [537, 202] on span "Select file" at bounding box center [521, 198] width 62 height 16
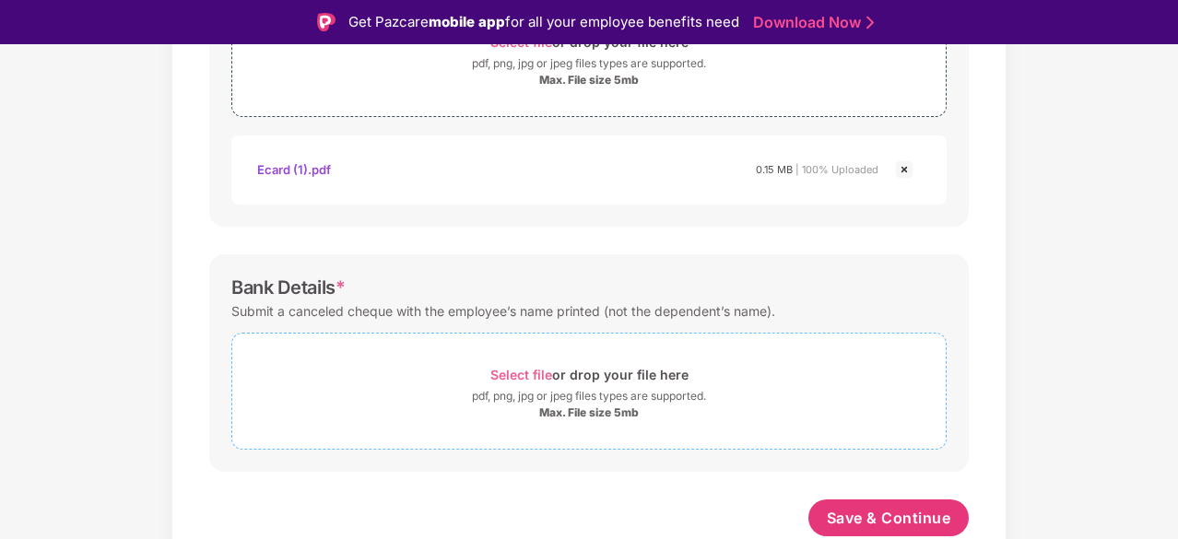
click at [518, 368] on span "Select file" at bounding box center [521, 375] width 62 height 16
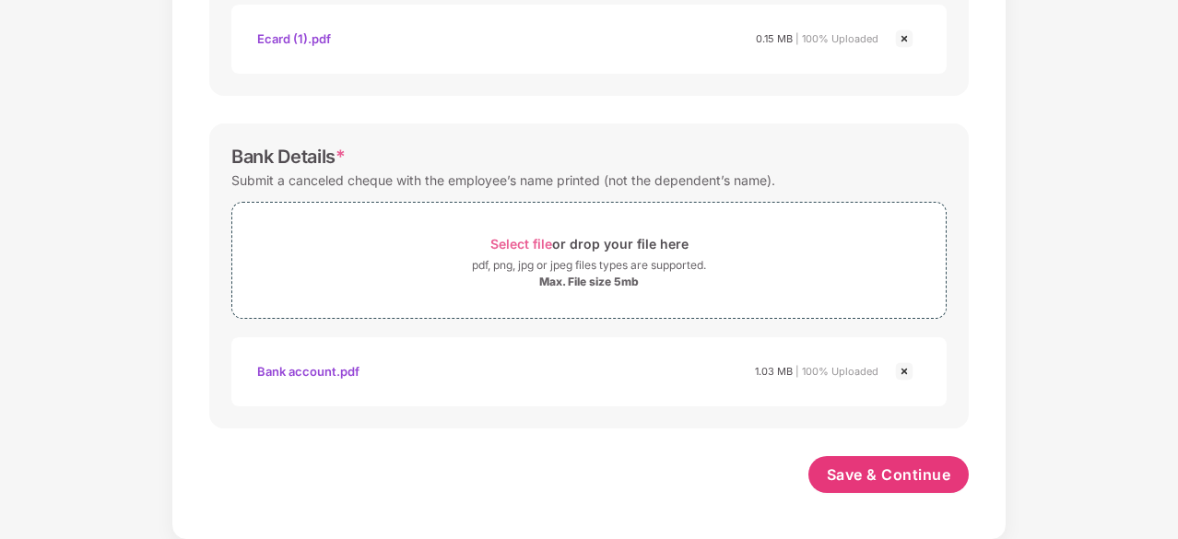
scroll to position [823, 0]
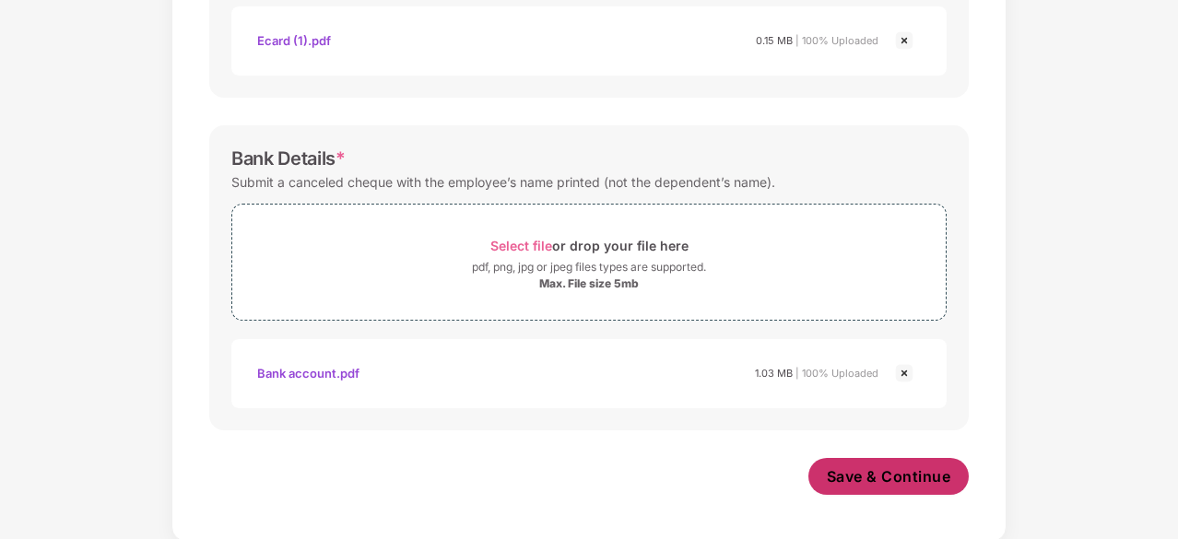
click at [911, 475] on span "Save & Continue" at bounding box center [889, 476] width 124 height 20
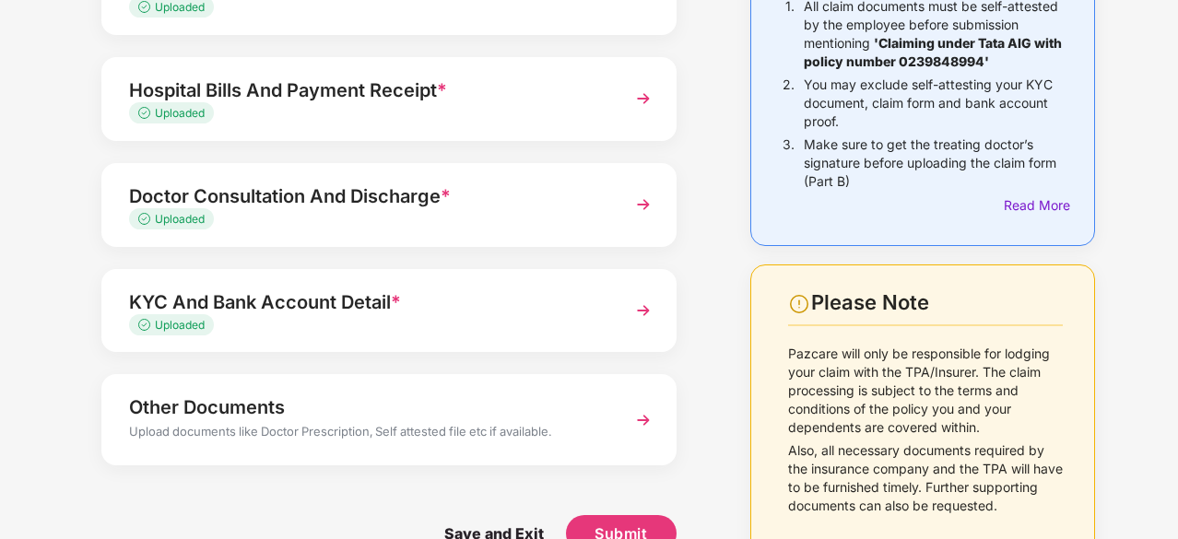
scroll to position [265, 0]
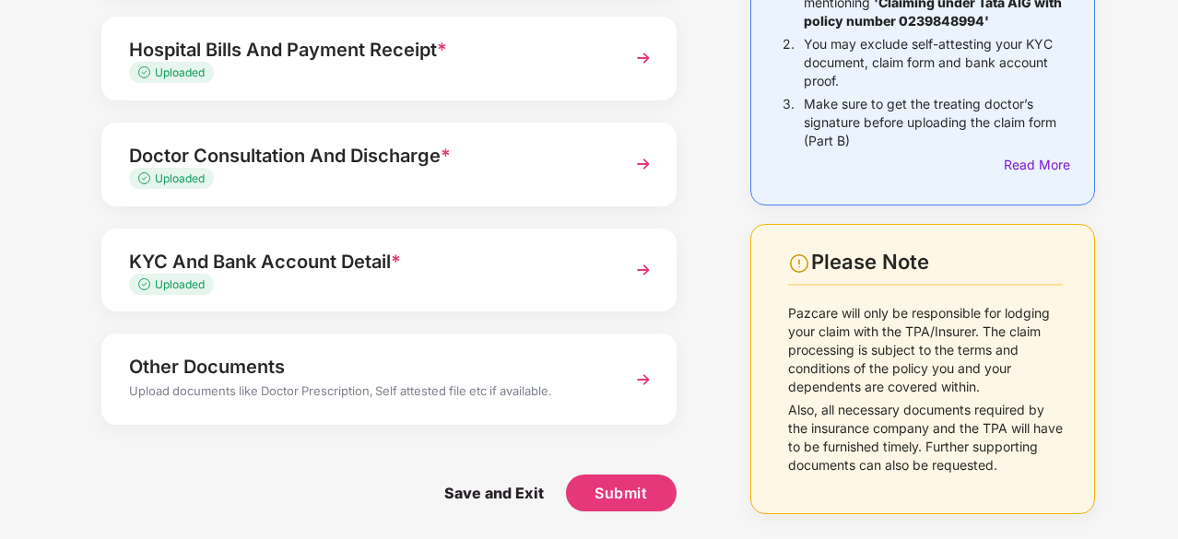
click at [387, 392] on div "Upload documents like Doctor Prescription, Self attested file etc if available." at bounding box center [367, 393] width 476 height 24
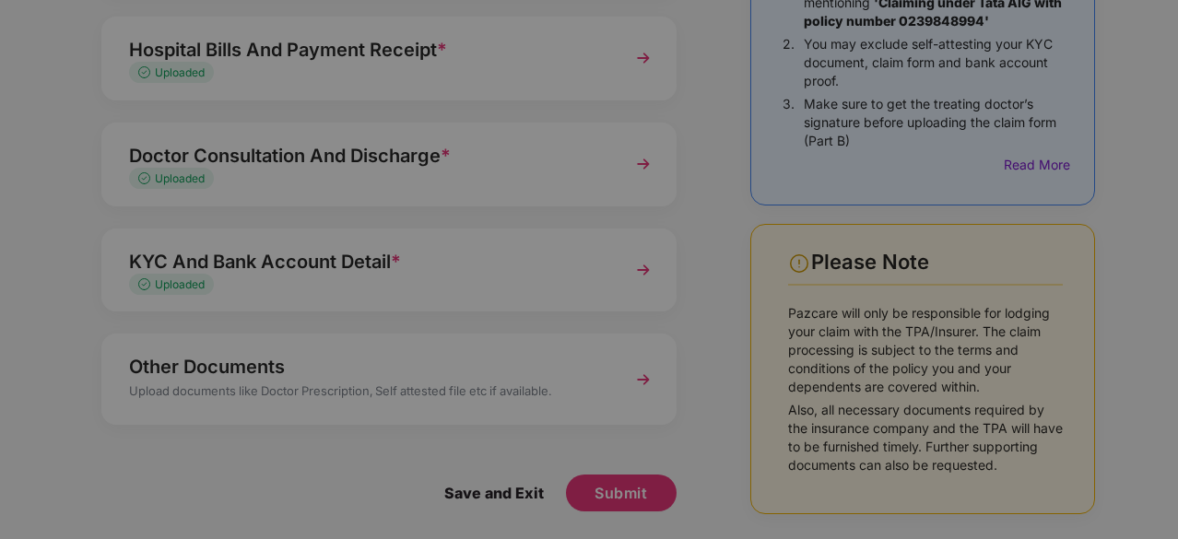
scroll to position [0, 0]
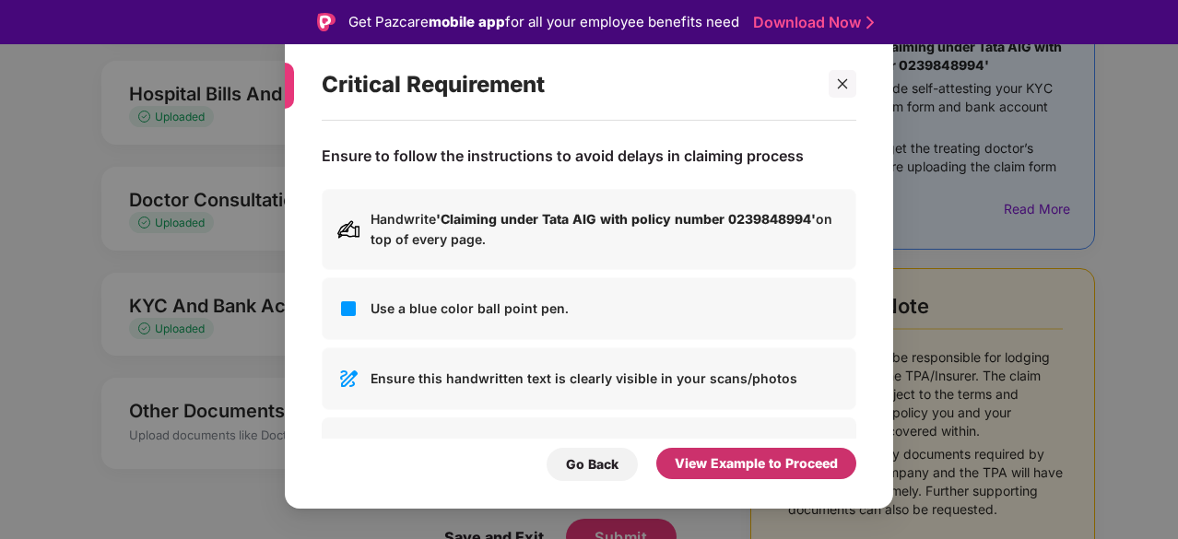
click at [733, 456] on div "View Example to Proceed" at bounding box center [756, 463] width 163 height 20
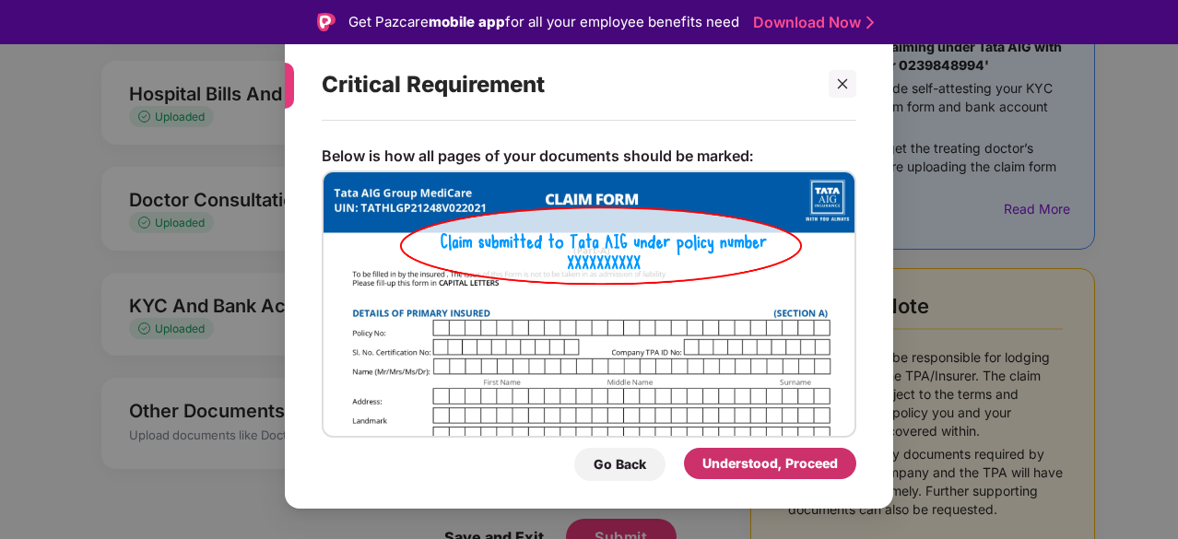
click at [733, 456] on div "Understood, Proceed" at bounding box center [769, 463] width 135 height 20
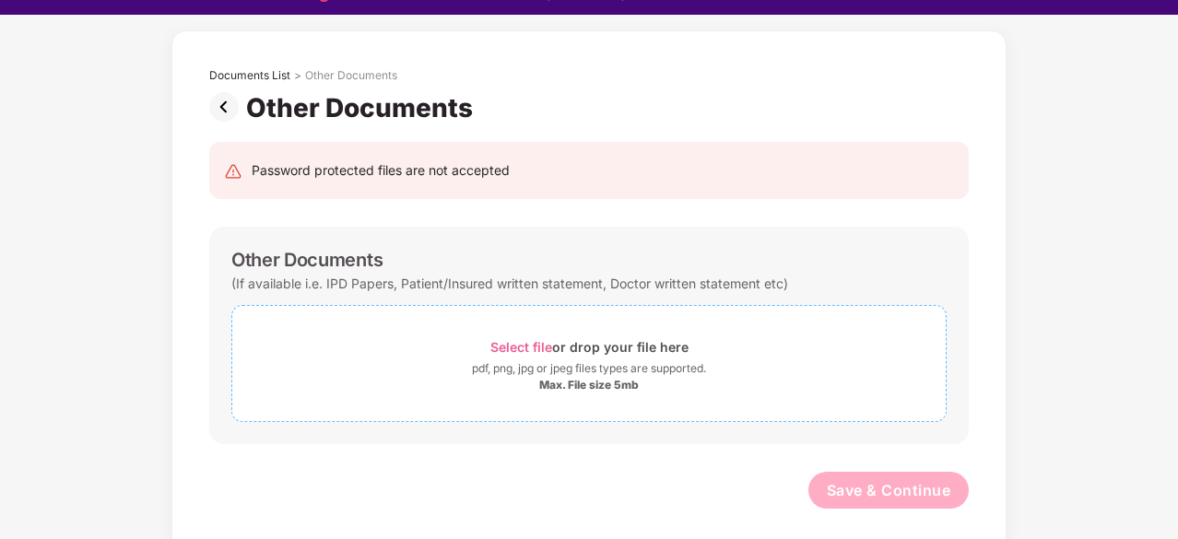
scroll to position [44, 0]
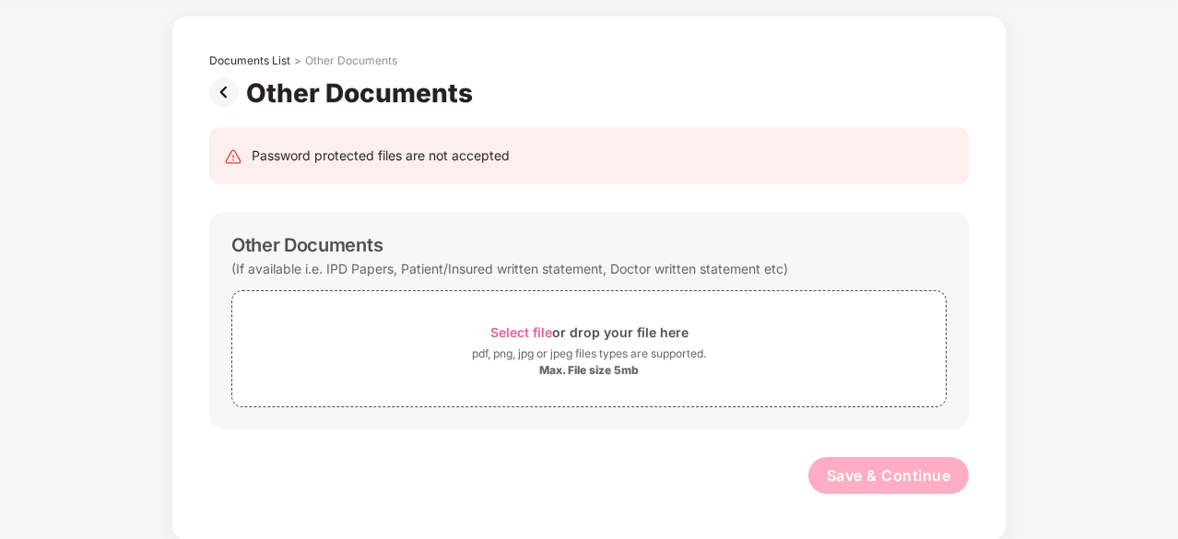
click at [234, 80] on img at bounding box center [227, 91] width 37 height 29
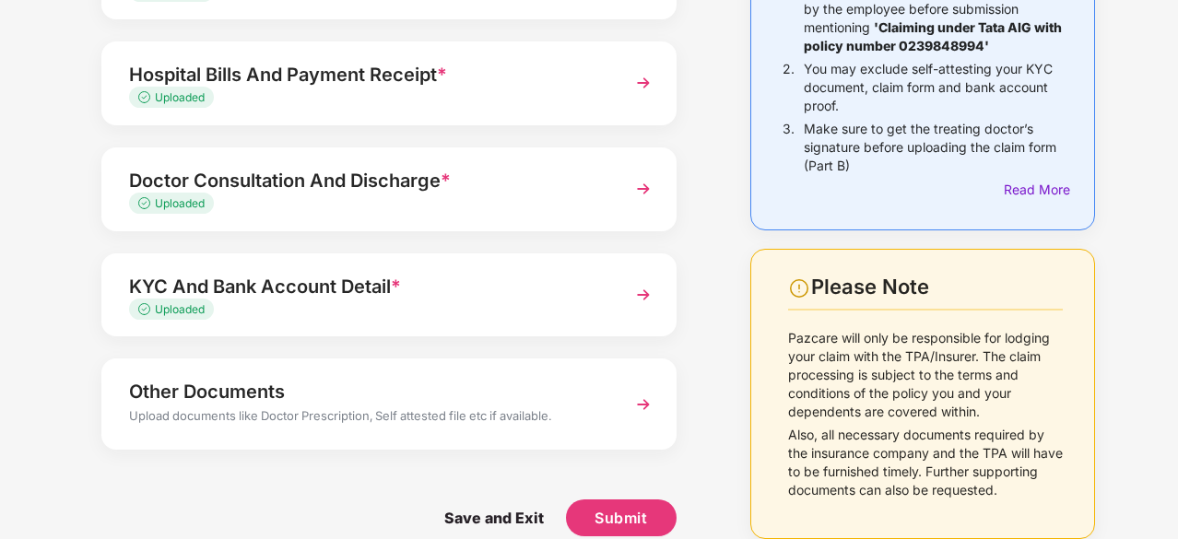
scroll to position [265, 0]
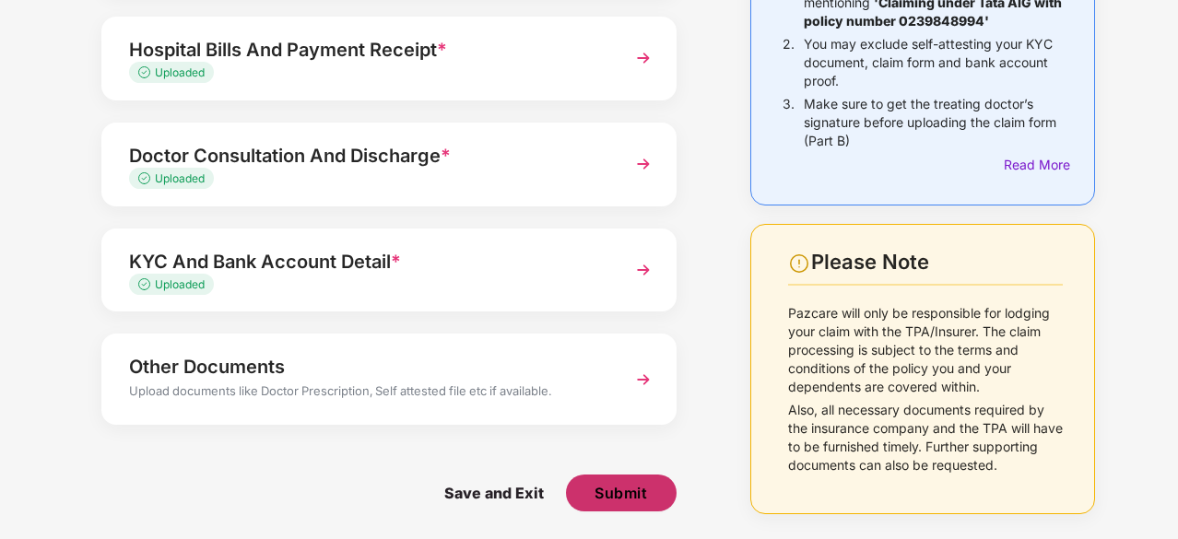
click at [635, 498] on button "Submit" at bounding box center [621, 493] width 111 height 37
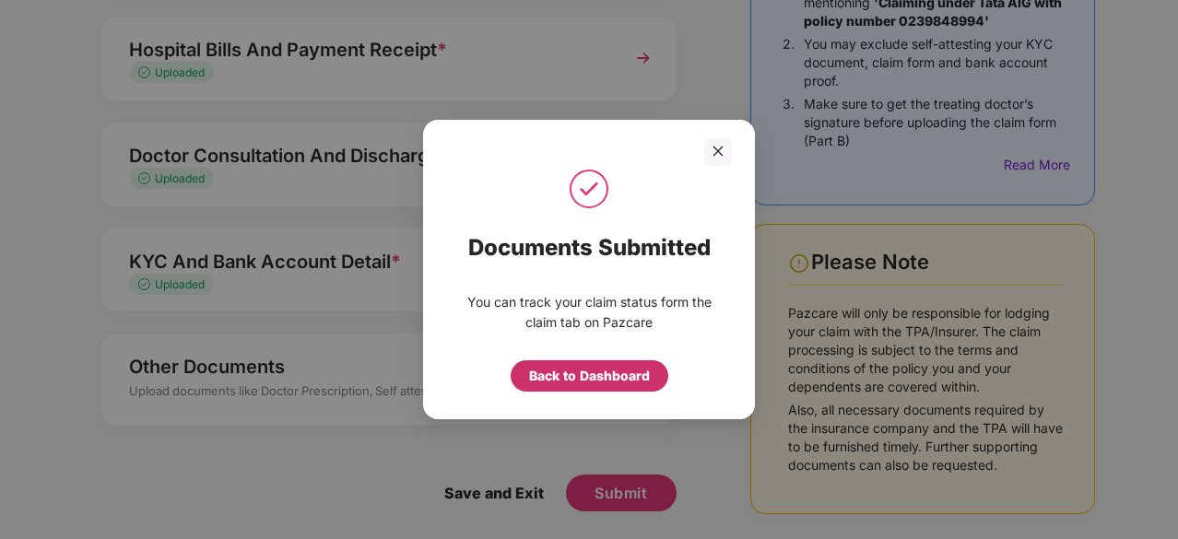
click at [612, 379] on div "Back to Dashboard" at bounding box center [589, 376] width 121 height 20
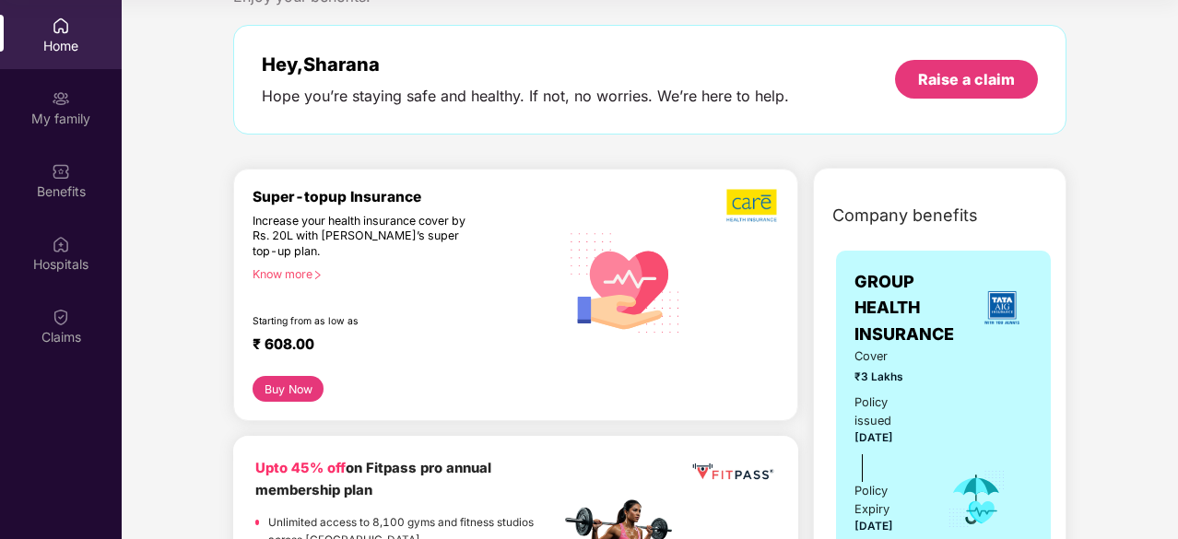
scroll to position [92, 0]
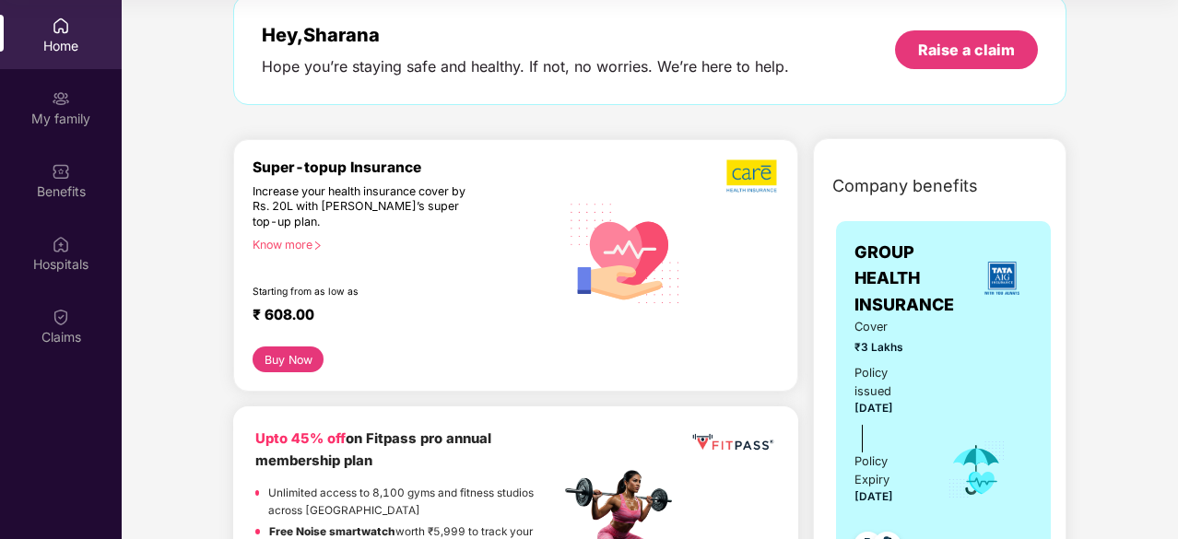
click at [297, 350] on button "Buy Now" at bounding box center [287, 359] width 71 height 26
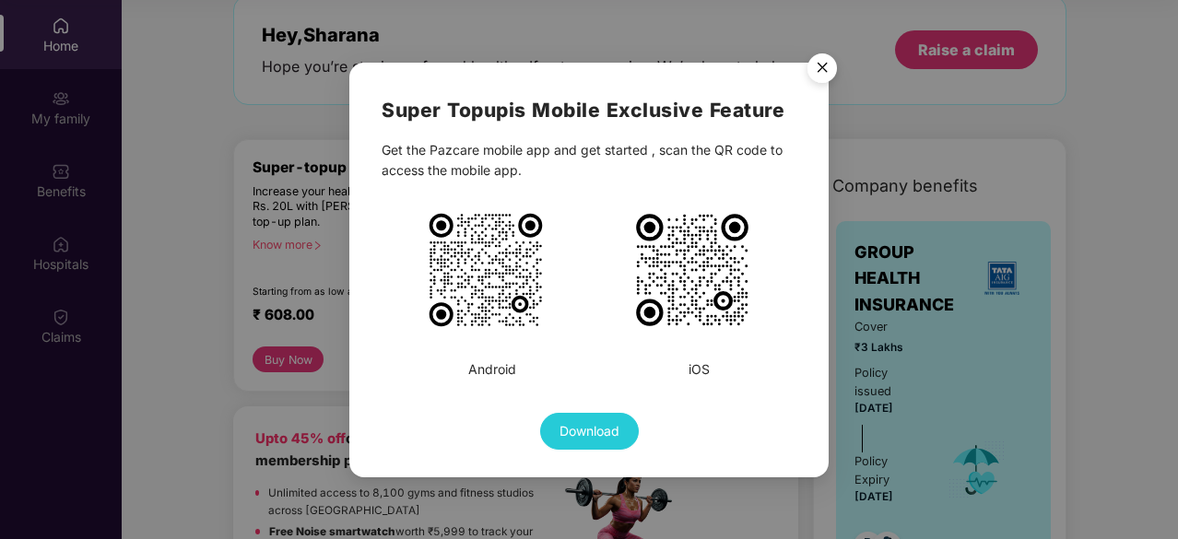
click at [818, 78] on img "Close" at bounding box center [822, 71] width 52 height 52
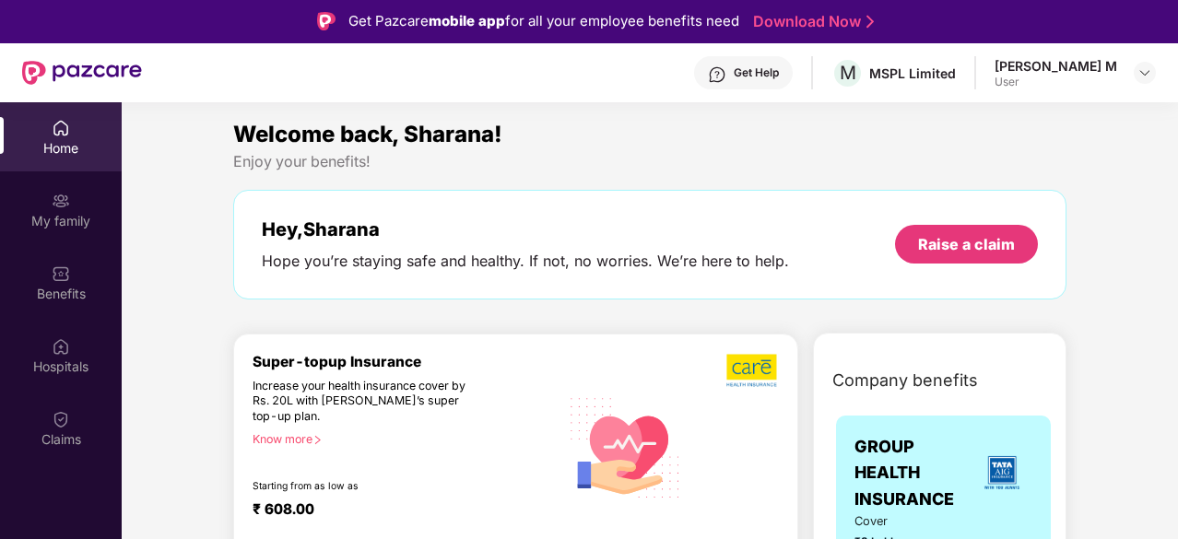
scroll to position [0, 0]
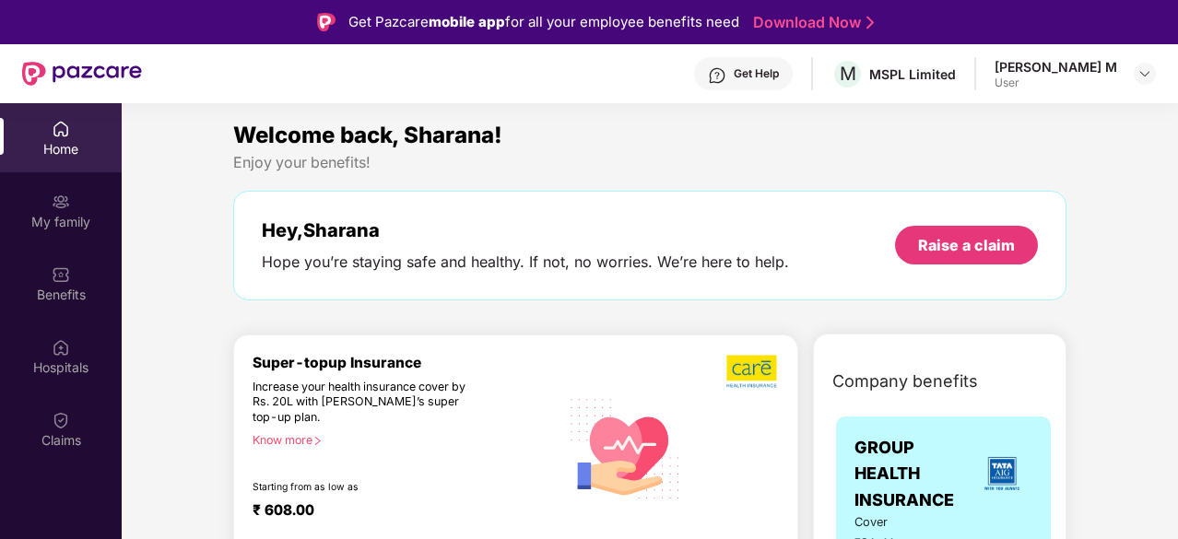
click at [50, 53] on div at bounding box center [82, 73] width 120 height 59
click at [89, 93] on div at bounding box center [82, 73] width 120 height 59
click at [93, 79] on img at bounding box center [82, 74] width 120 height 24
click at [53, 165] on div "Home" at bounding box center [61, 137] width 122 height 69
click at [69, 407] on div "Claims" at bounding box center [61, 428] width 122 height 69
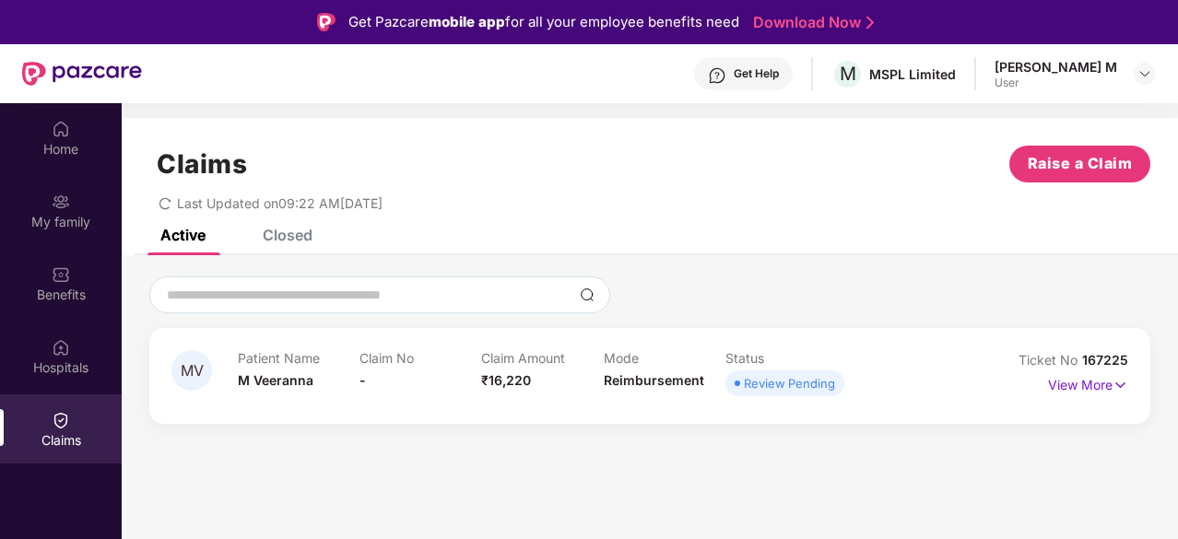
scroll to position [92, 0]
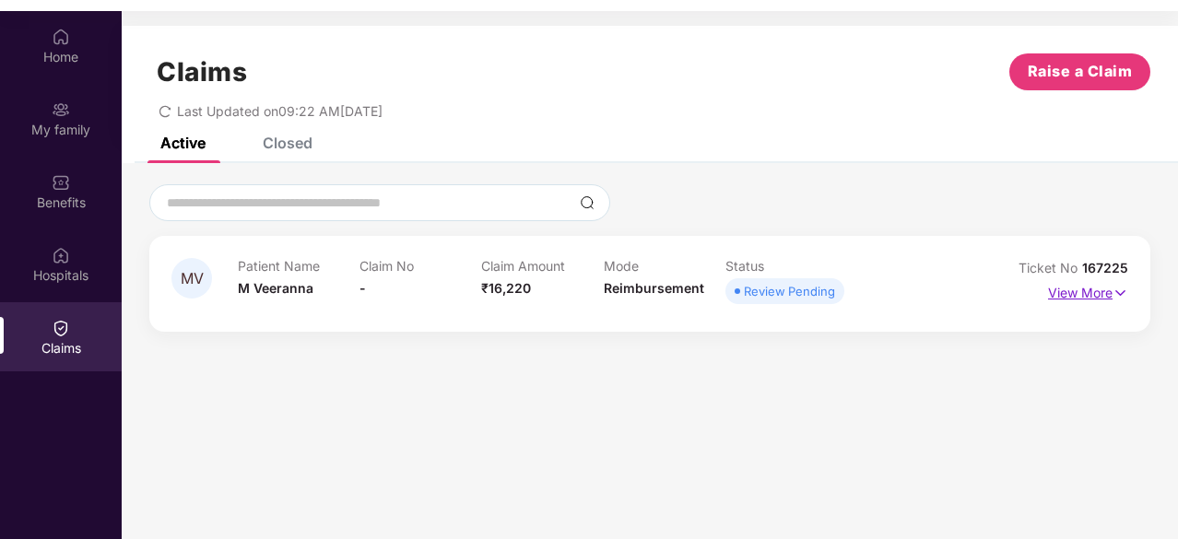
click at [1095, 299] on p "View More" at bounding box center [1088, 290] width 80 height 25
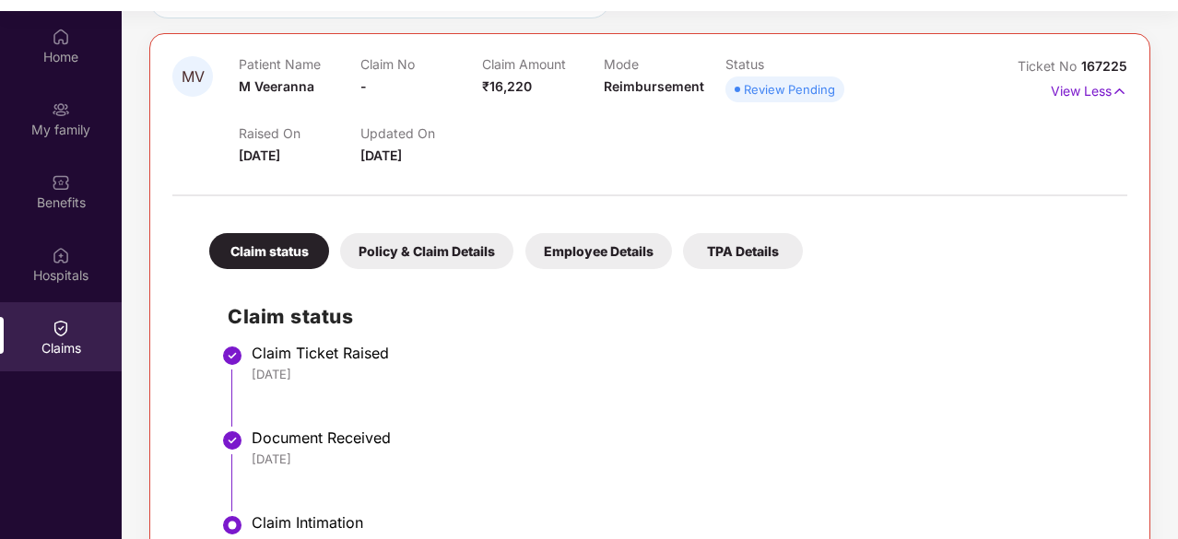
scroll to position [256, 0]
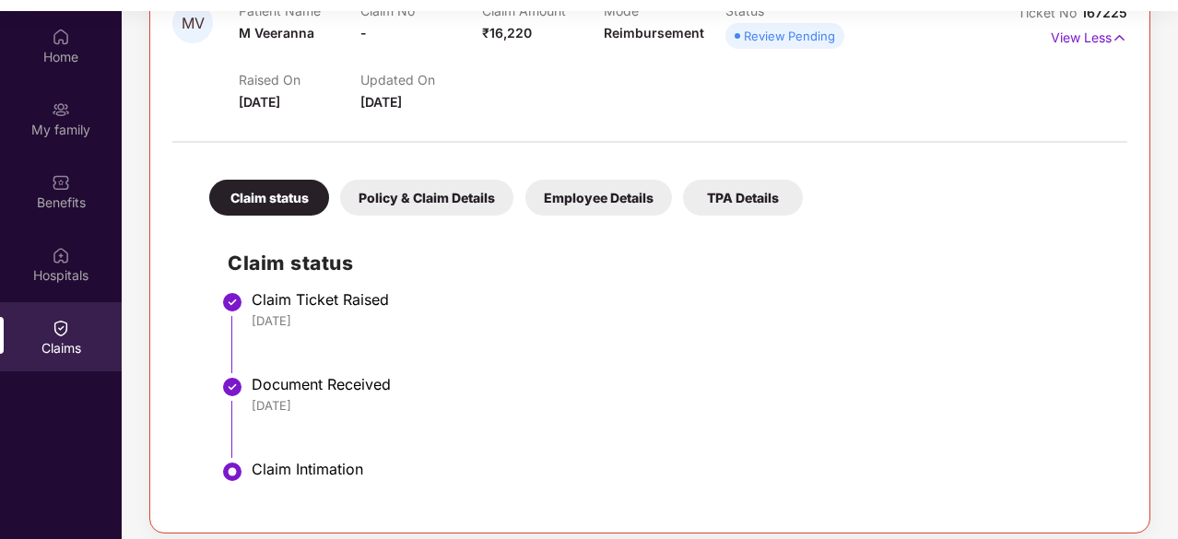
click at [393, 194] on div "Policy & Claim Details" at bounding box center [426, 198] width 173 height 36
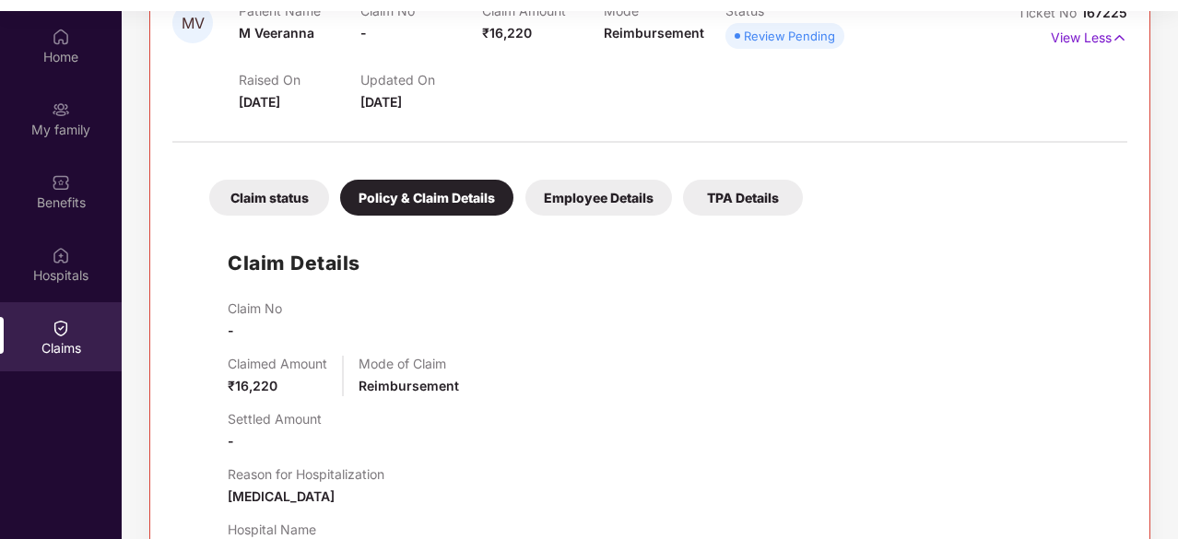
click at [564, 200] on div "Employee Details" at bounding box center [598, 198] width 147 height 36
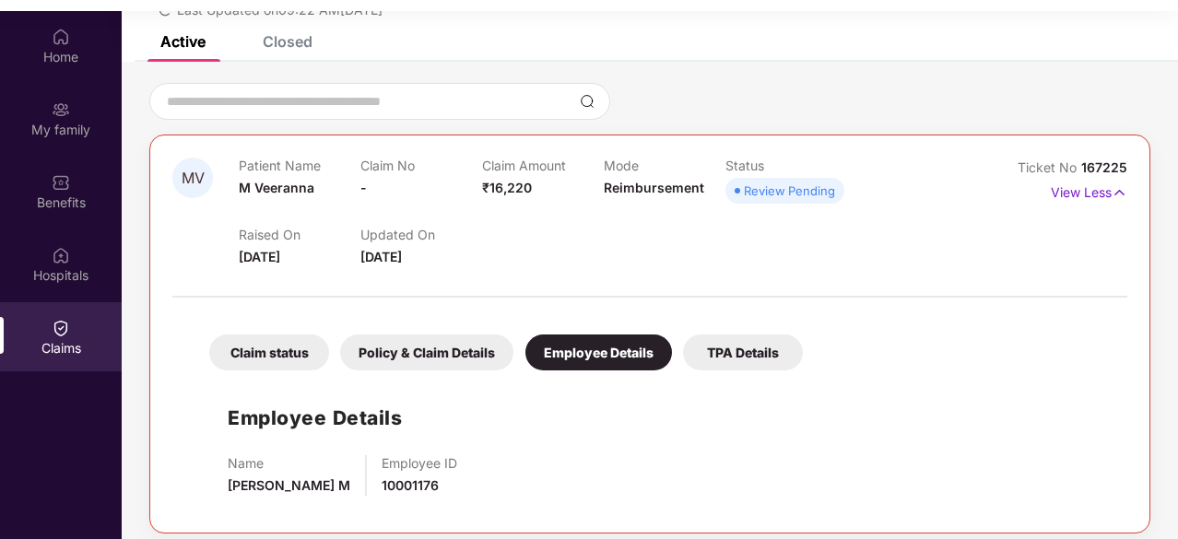
click at [748, 353] on div "TPA Details" at bounding box center [743, 353] width 120 height 36
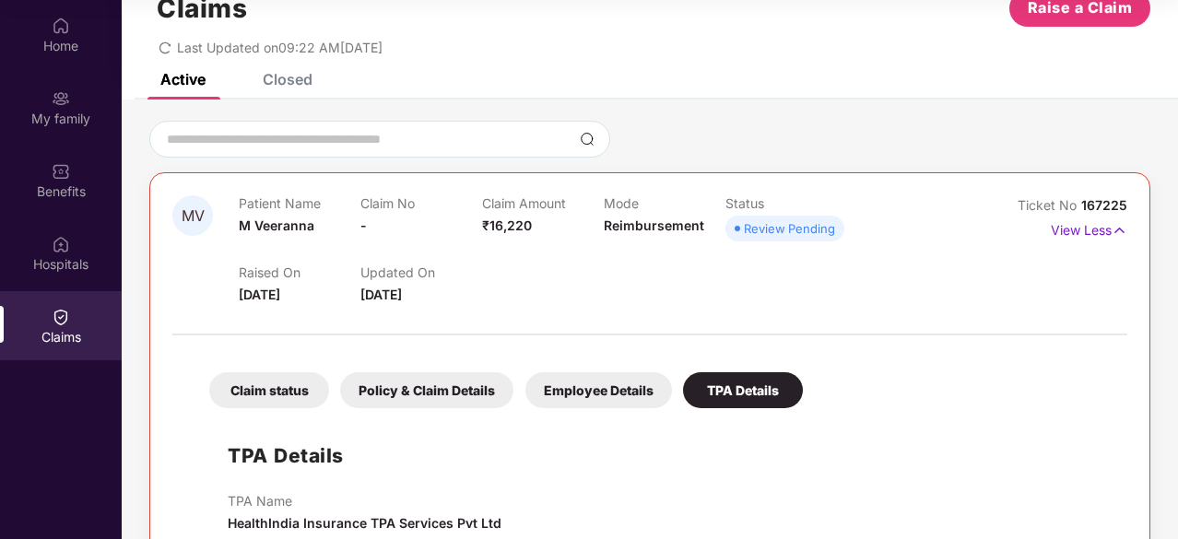
scroll to position [0, 0]
